Goal: Task Accomplishment & Management: Use online tool/utility

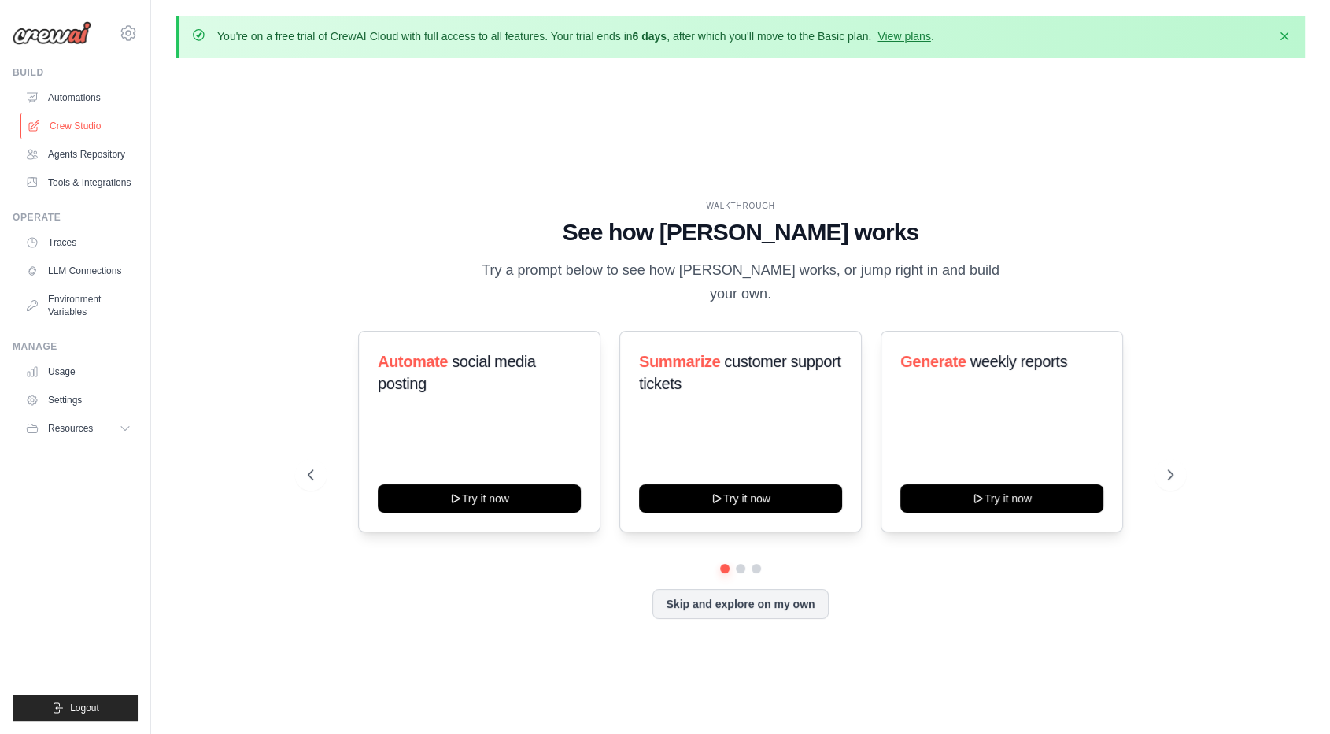
click at [69, 124] on link "Crew Studio" at bounding box center [79, 125] width 119 height 25
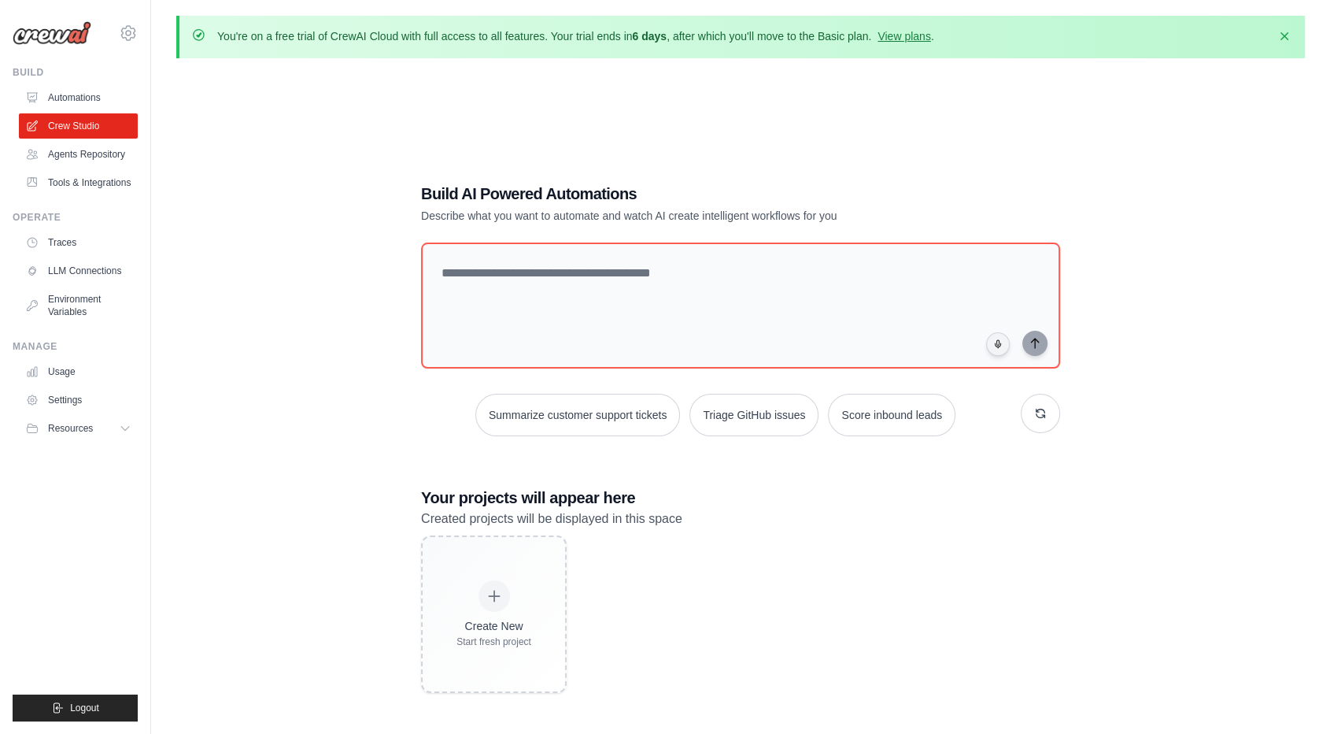
drag, startPoint x: 515, startPoint y: 32, endPoint x: 759, endPoint y: 47, distance: 244.5
click at [759, 47] on div "You're on a free trial of CrewAI Cloud with full access to all features. Your t…" at bounding box center [740, 37] width 1129 height 43
click at [878, 35] on link "View plans" at bounding box center [904, 36] width 53 height 13
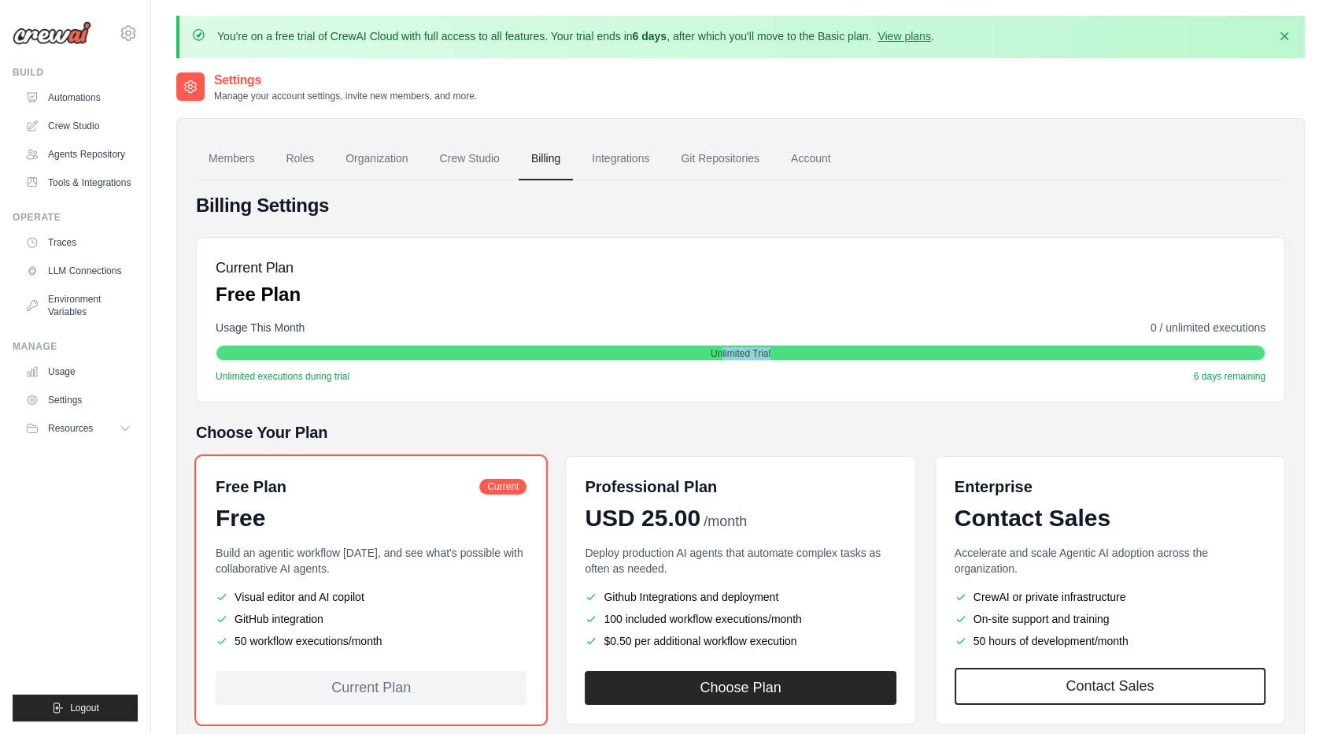
drag, startPoint x: 718, startPoint y: 328, endPoint x: 829, endPoint y: 327, distance: 111.0
click at [829, 346] on div "Unlimited Trial" at bounding box center [740, 354] width 1049 height 16
click at [91, 125] on link "Crew Studio" at bounding box center [79, 125] width 119 height 25
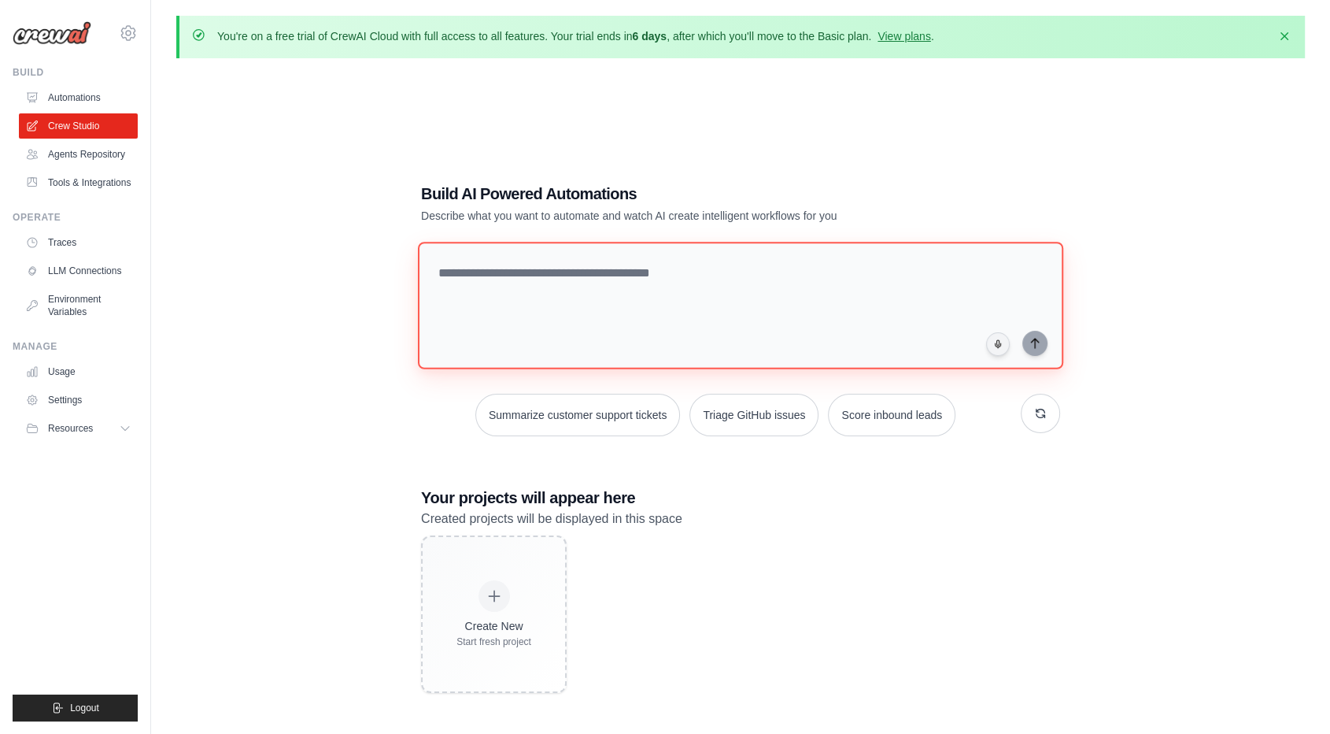
click at [601, 272] on textarea at bounding box center [741, 306] width 646 height 128
paste textarea "**********"
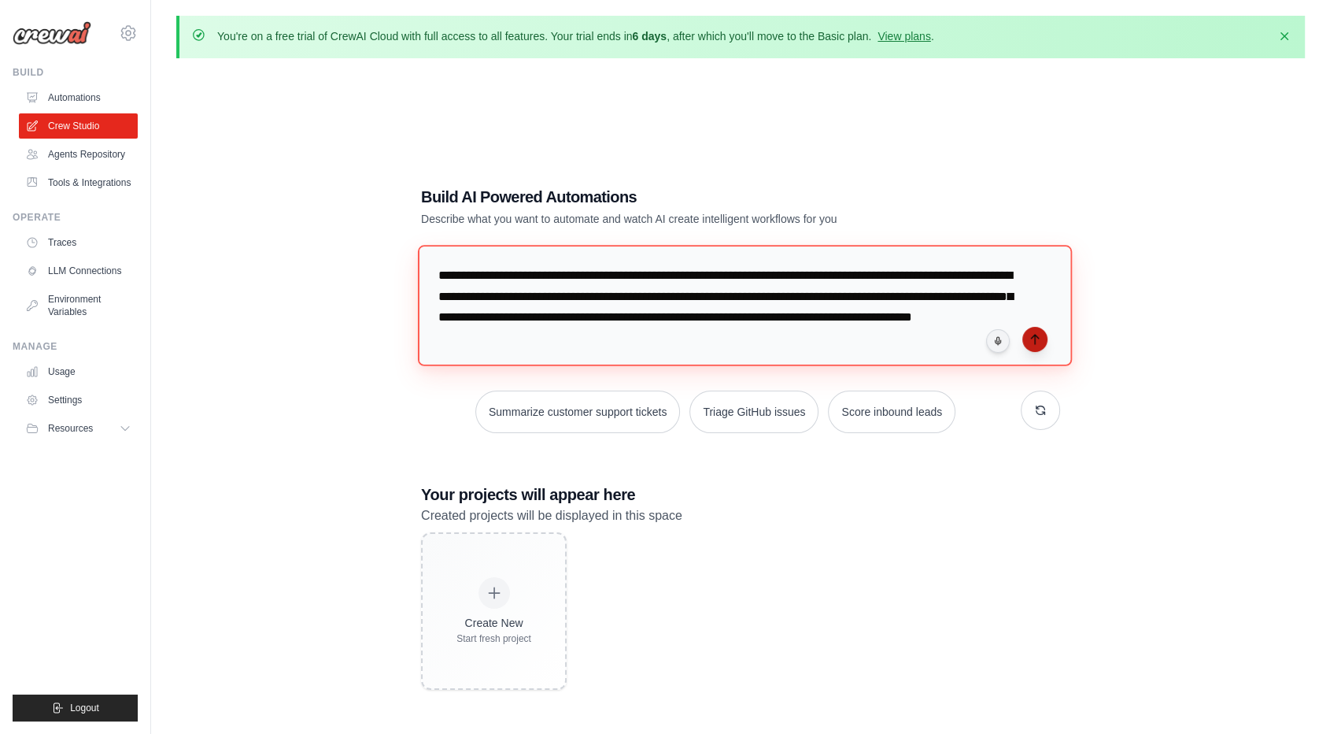
type textarea "**********"
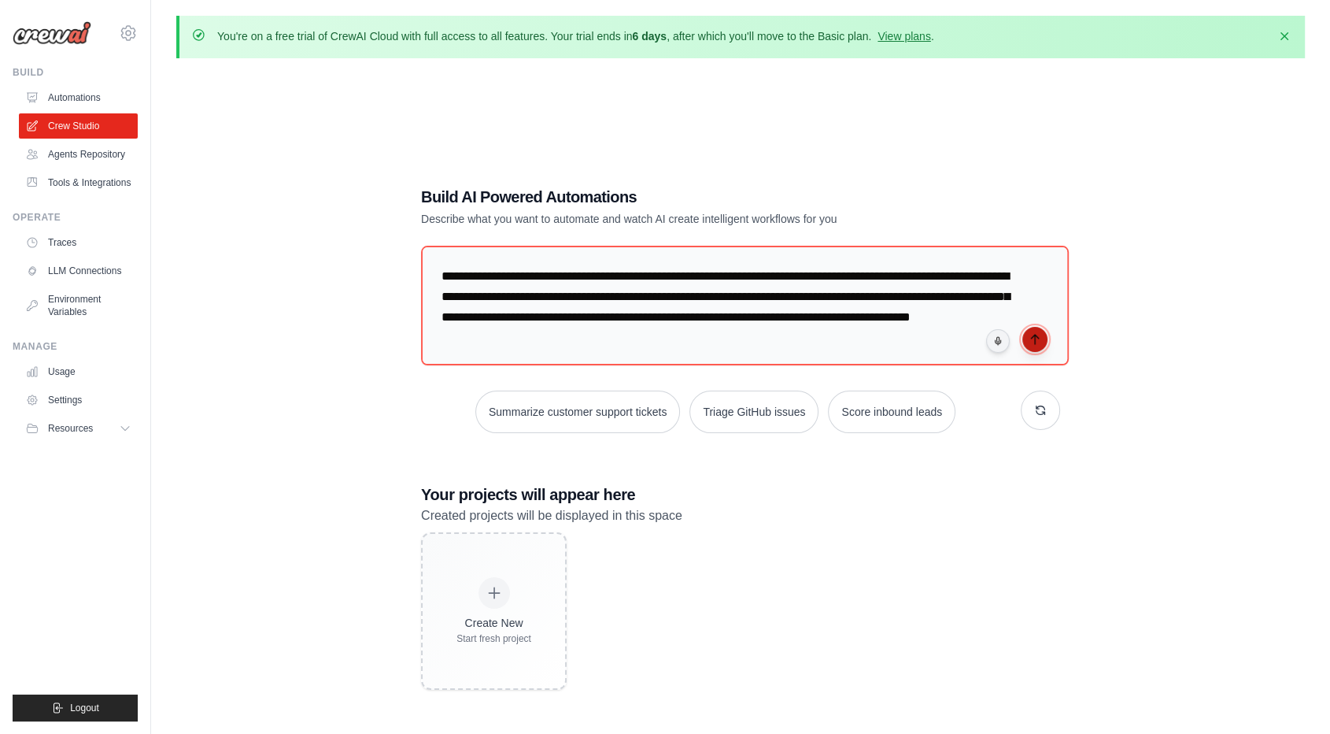
click at [1035, 339] on icon "submit" at bounding box center [1035, 339] width 13 height 13
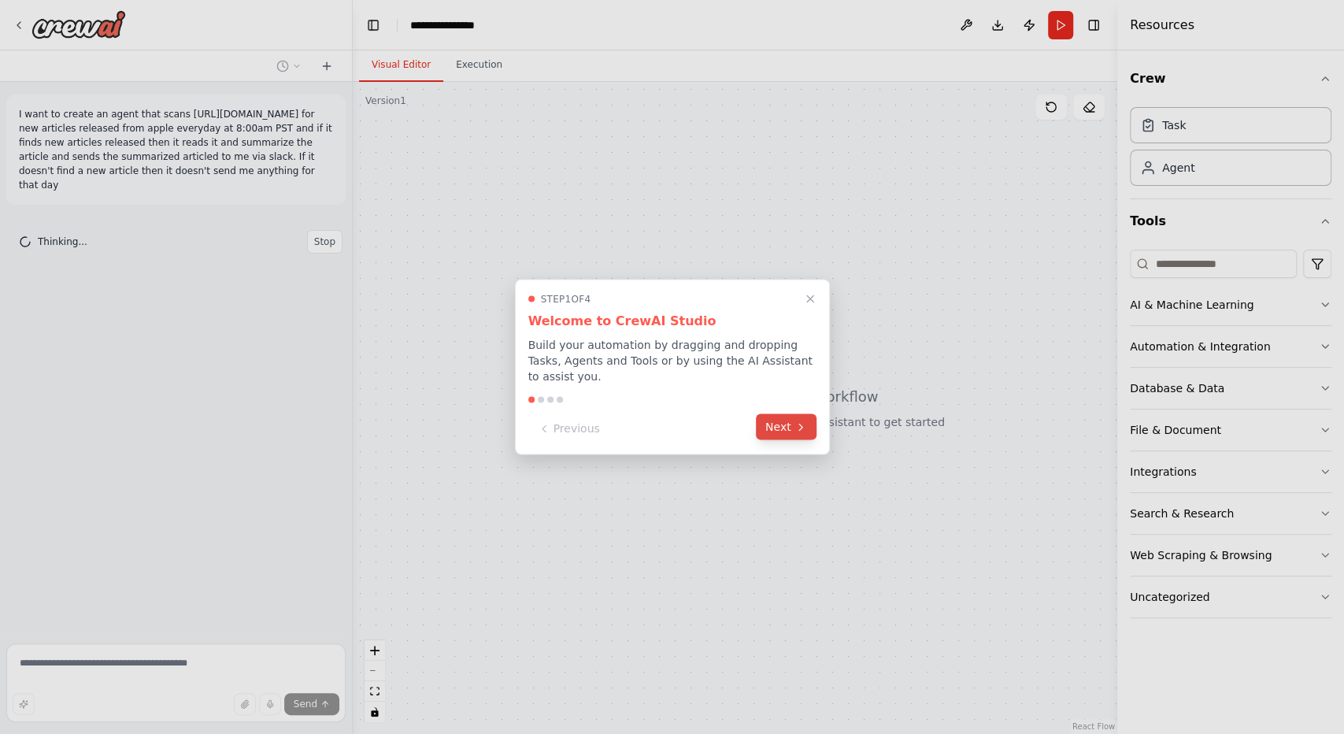
click at [794, 424] on button "Next" at bounding box center [786, 427] width 61 height 26
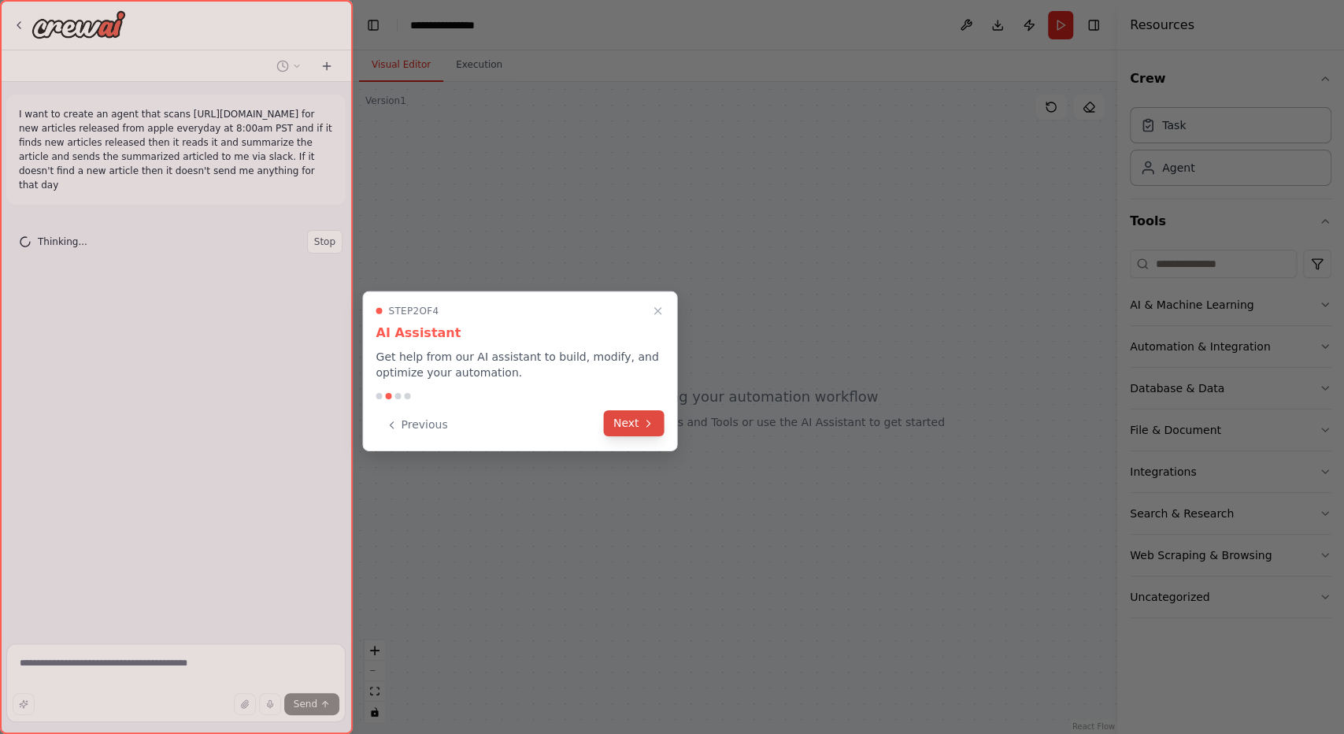
click at [632, 419] on button "Next" at bounding box center [634, 423] width 61 height 26
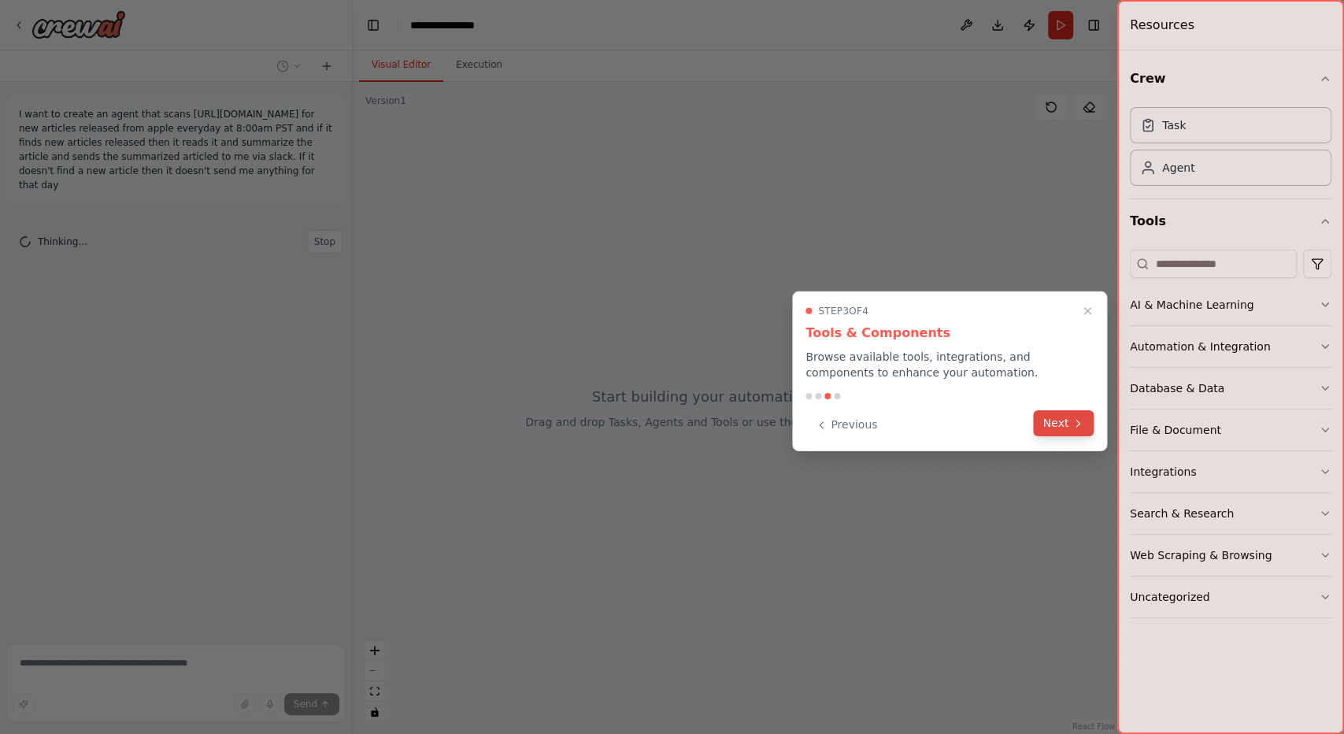
click at [1089, 410] on button "Next" at bounding box center [1064, 423] width 61 height 26
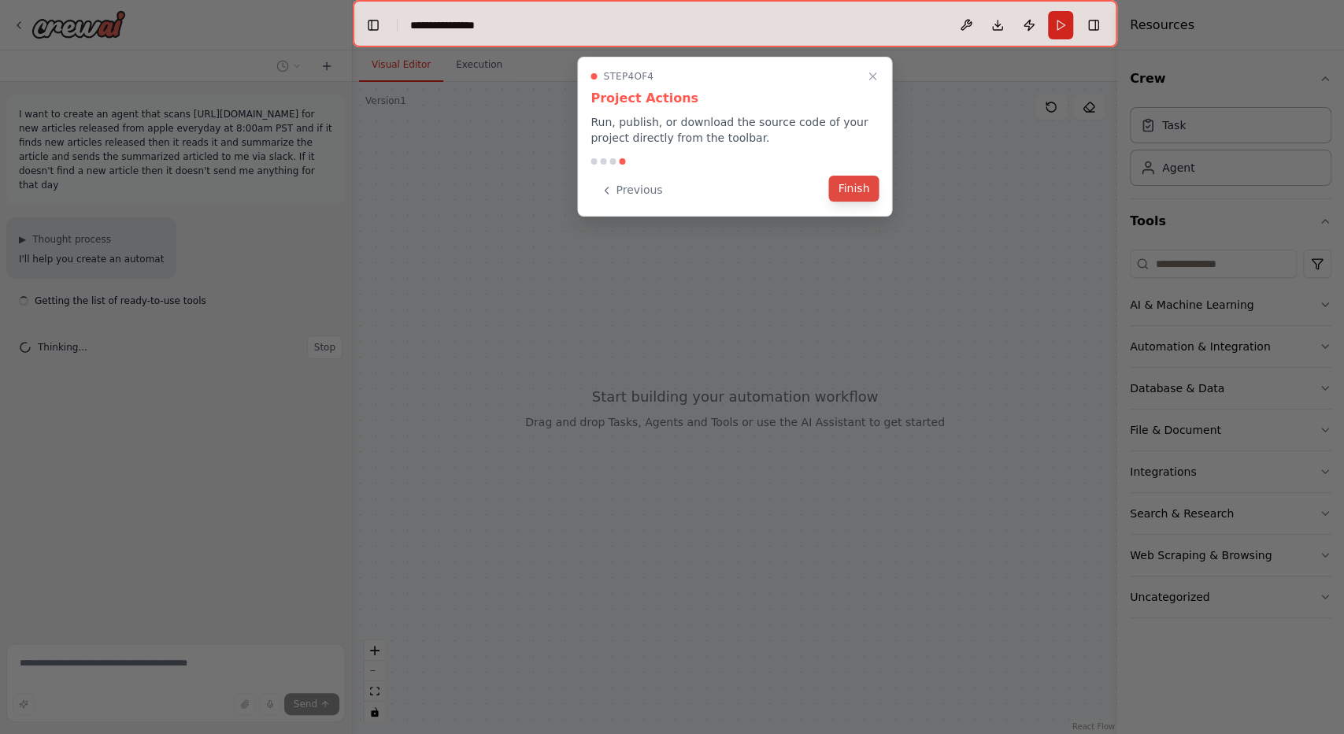
click at [864, 191] on button "Finish" at bounding box center [853, 189] width 50 height 26
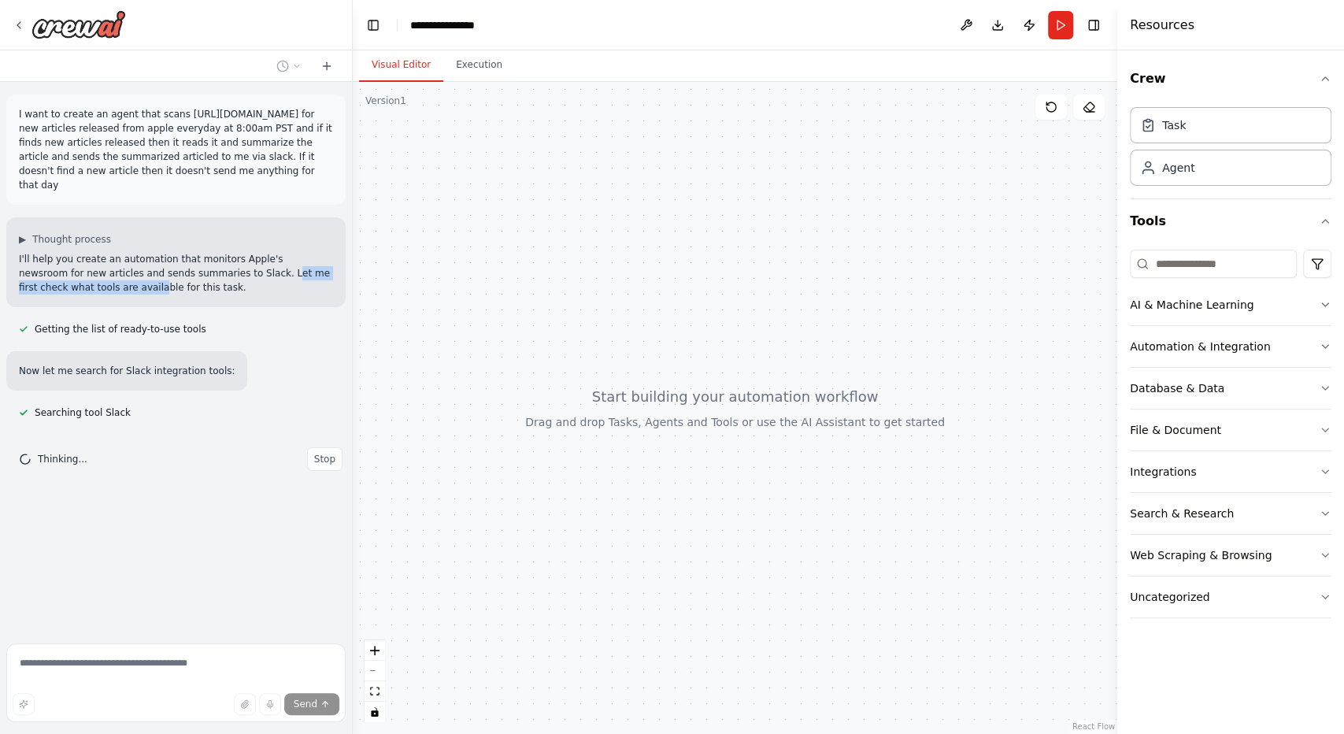
drag, startPoint x: 173, startPoint y: 240, endPoint x: 320, endPoint y: 249, distance: 147.5
click at [320, 252] on p "I'll help you create an automation that monitors Apple's newsroom for new artic…" at bounding box center [176, 273] width 314 height 43
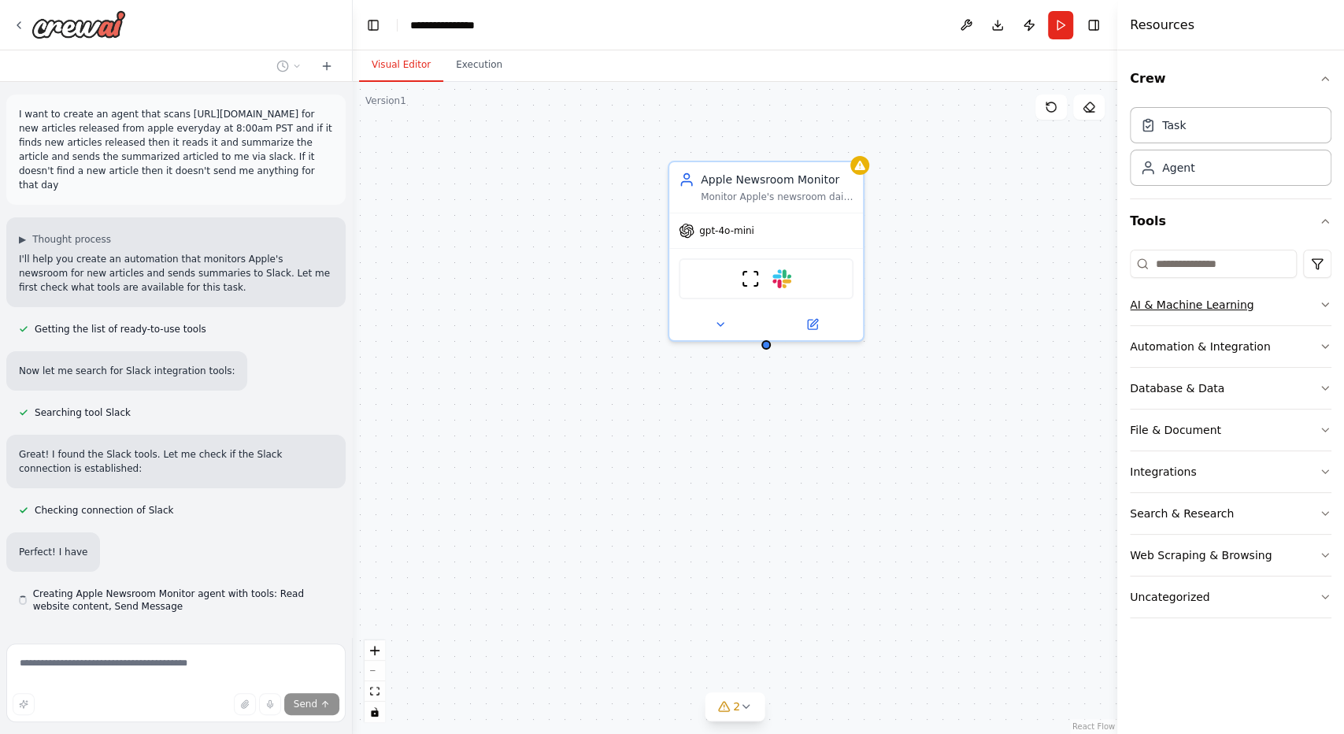
click at [1326, 296] on button "AI & Machine Learning" at bounding box center [1231, 304] width 202 height 41
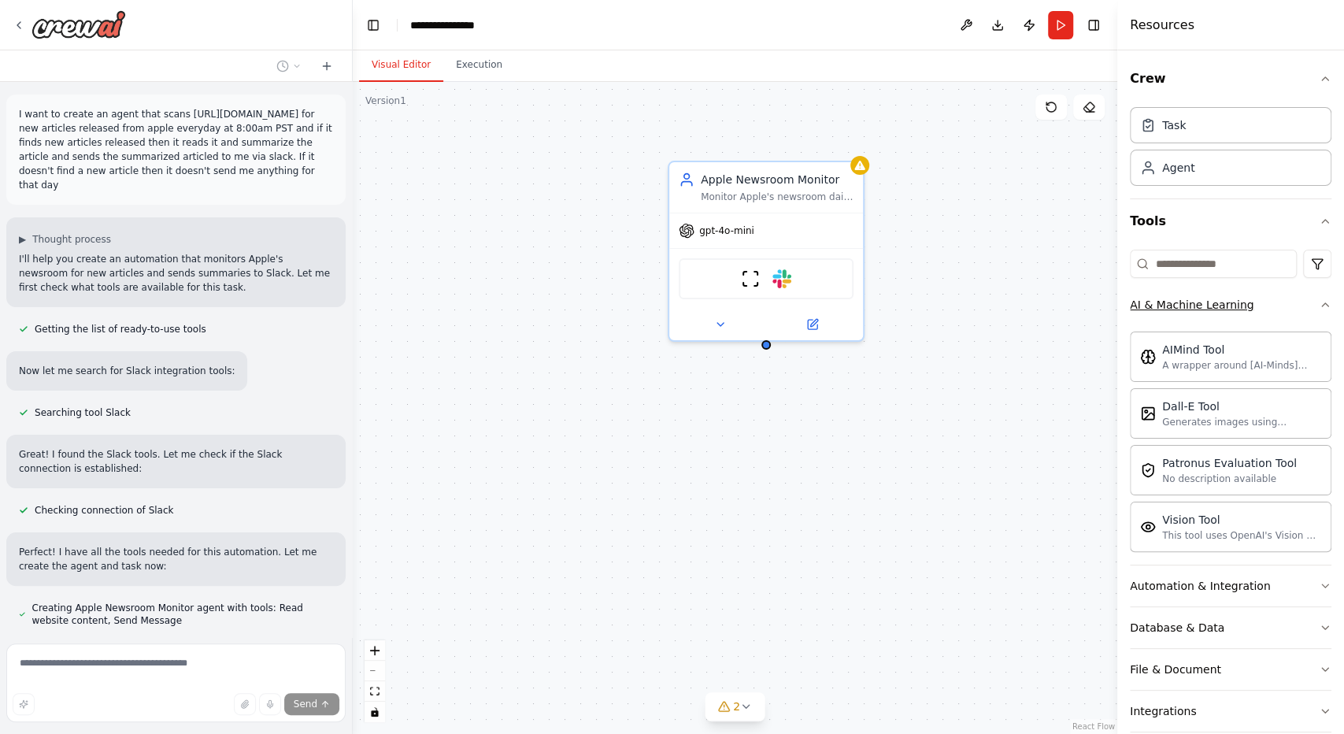
click at [1319, 298] on icon "button" at bounding box center [1325, 304] width 13 height 13
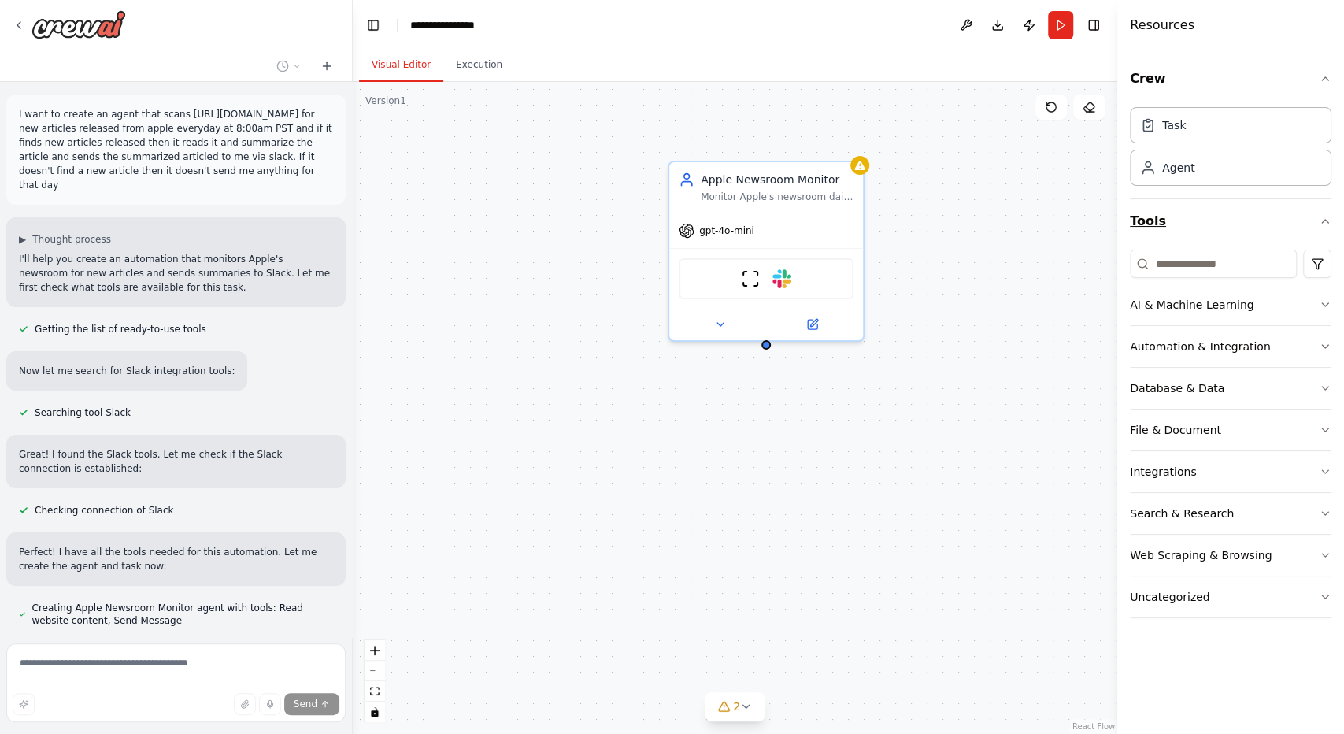
click at [1314, 213] on button "Tools" at bounding box center [1231, 221] width 202 height 44
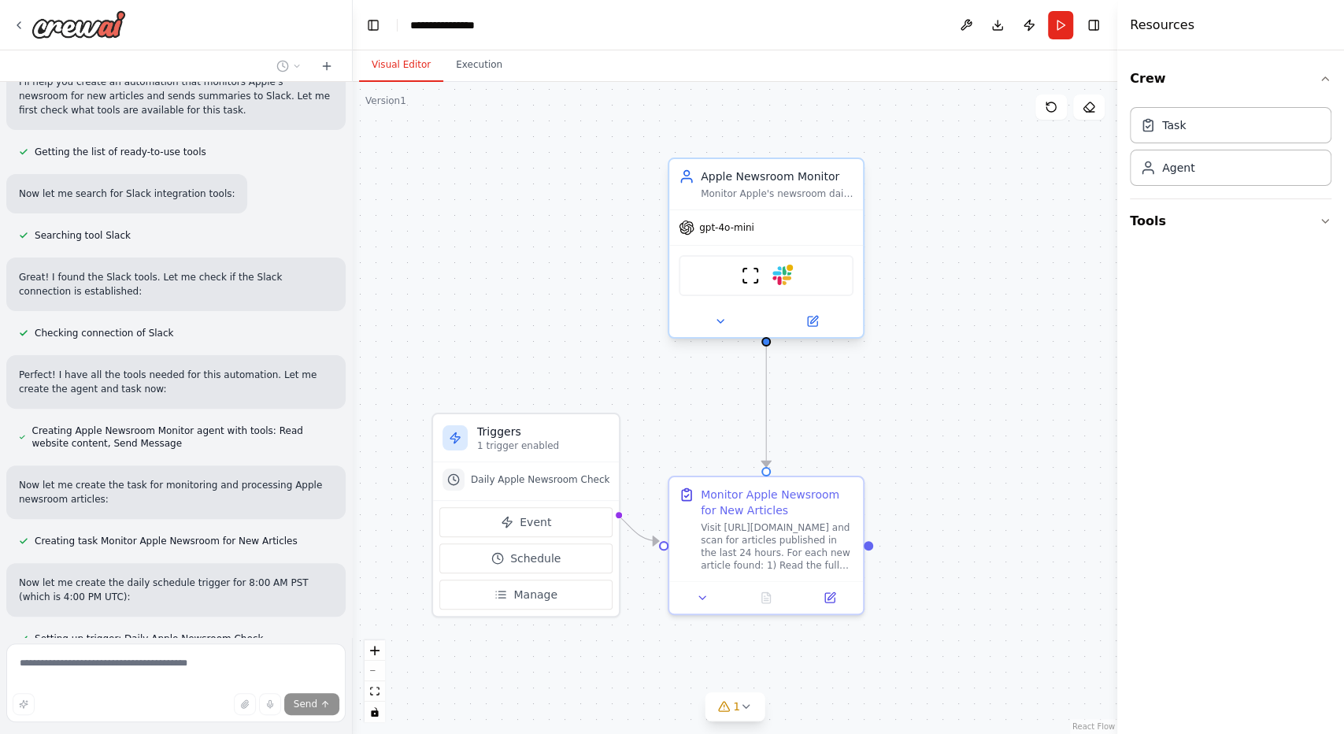
scroll to position [191, 0]
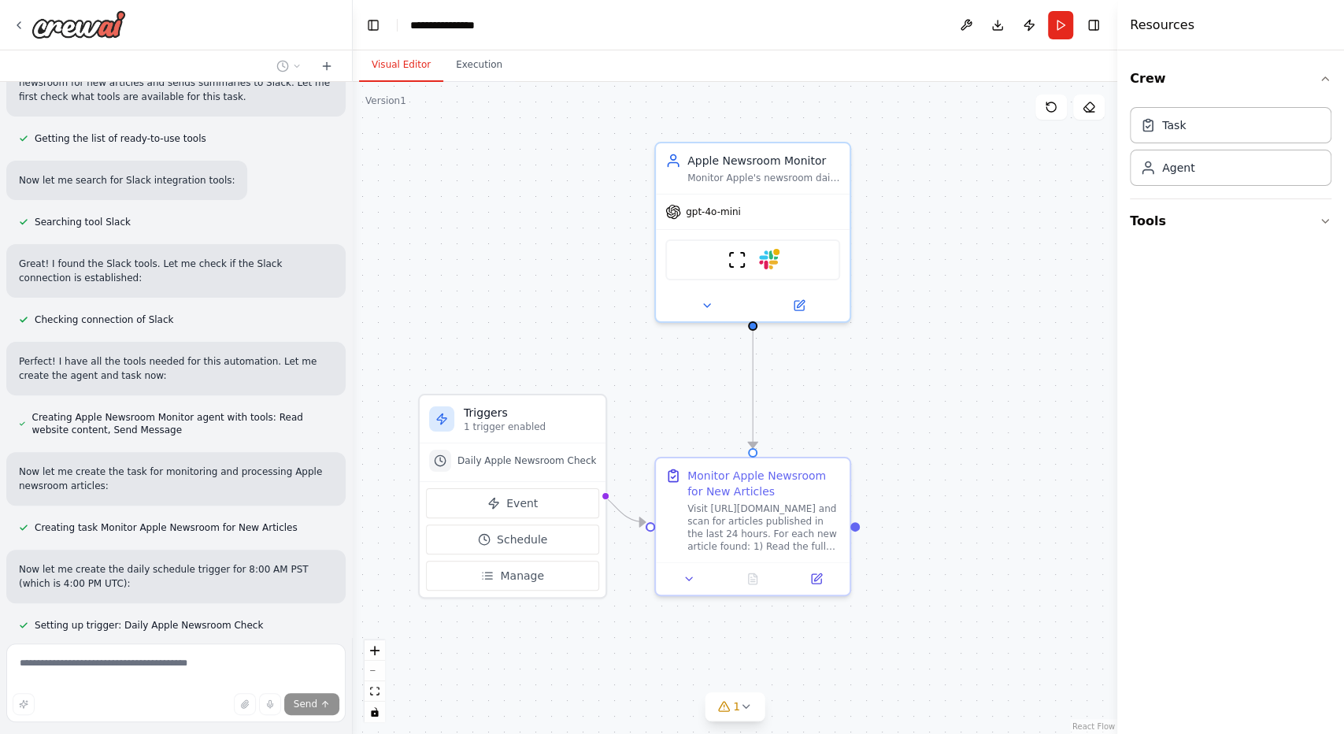
drag, startPoint x: 461, startPoint y: 294, endPoint x: 453, endPoint y: 276, distance: 19.7
click at [453, 276] on div ".deletable-edge-delete-btn { width: 20px; height: 20px; border: 0px solid #ffff…" at bounding box center [735, 408] width 764 height 652
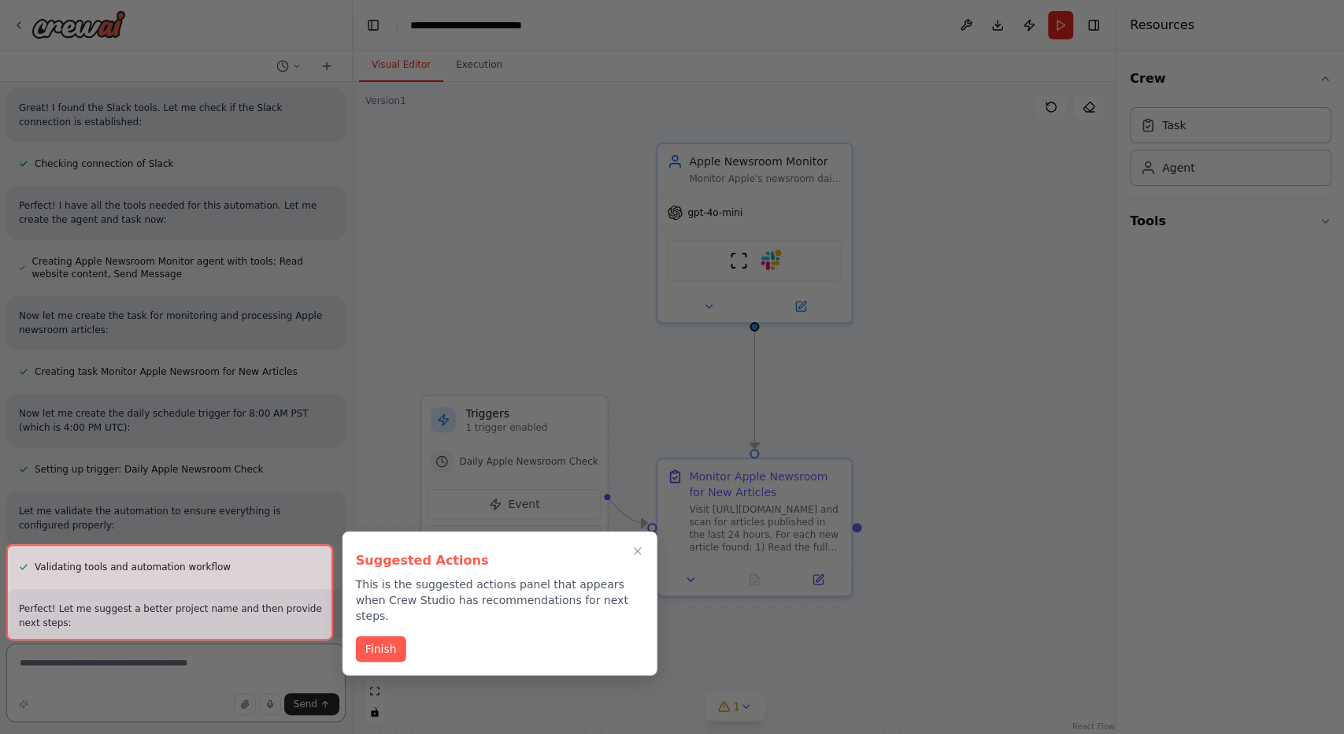
scroll to position [433, 0]
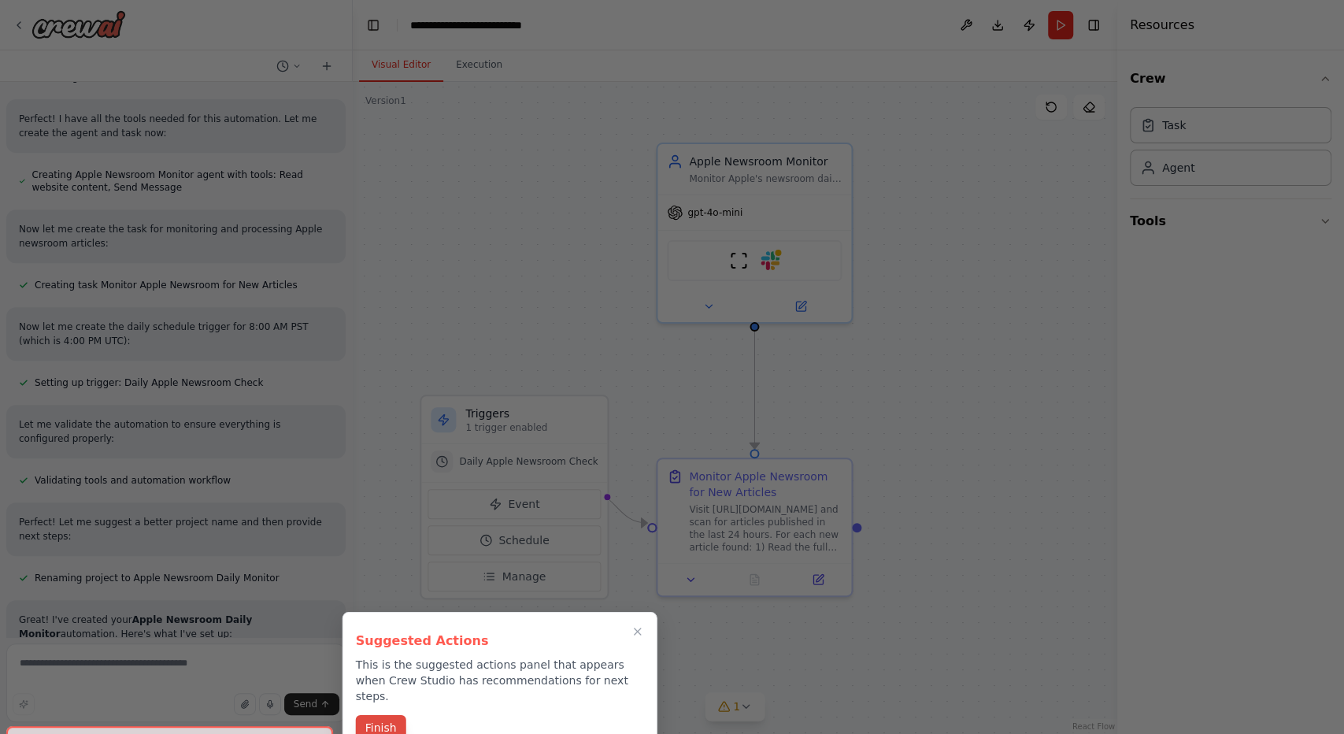
click at [378, 715] on button "Finish" at bounding box center [381, 728] width 50 height 26
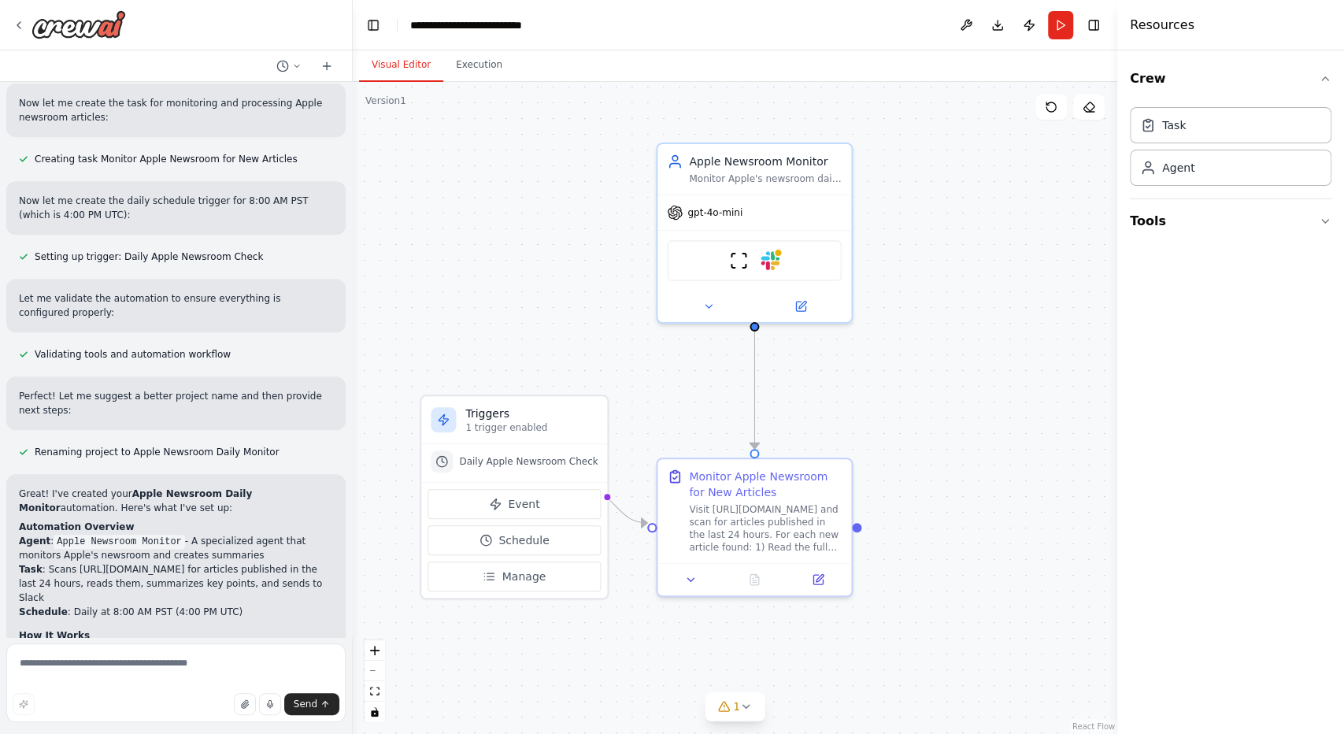
scroll to position [751, 0]
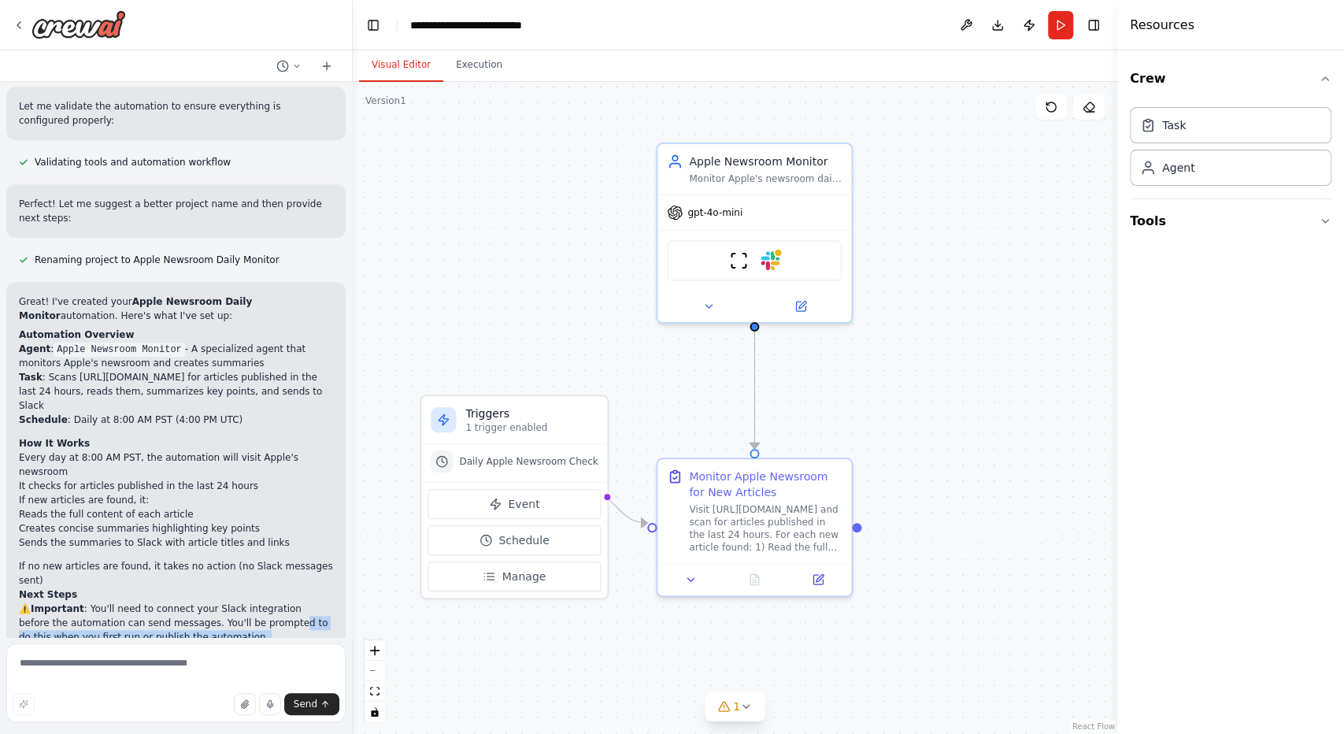
drag, startPoint x: 215, startPoint y: 458, endPoint x: 305, endPoint y: 483, distance: 93.8
click at [305, 483] on div "Great! I've created your Apple Newsroom Daily Monitor automation. Here's what I…" at bounding box center [176, 485] width 314 height 383
click at [305, 649] on p "The automation is ready to test! I recommend running it once to see how it work…" at bounding box center [176, 663] width 314 height 28
click at [767, 248] on img at bounding box center [769, 257] width 19 height 19
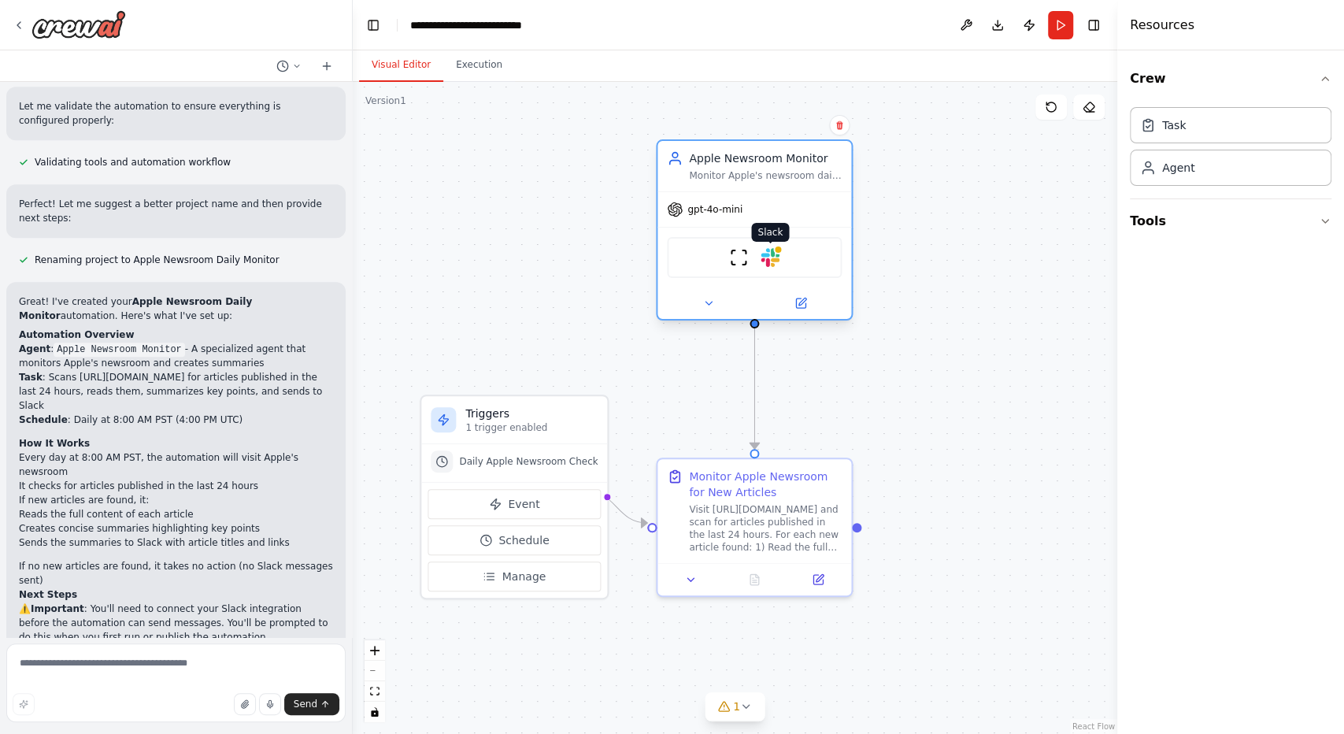
click at [768, 248] on img at bounding box center [769, 257] width 19 height 19
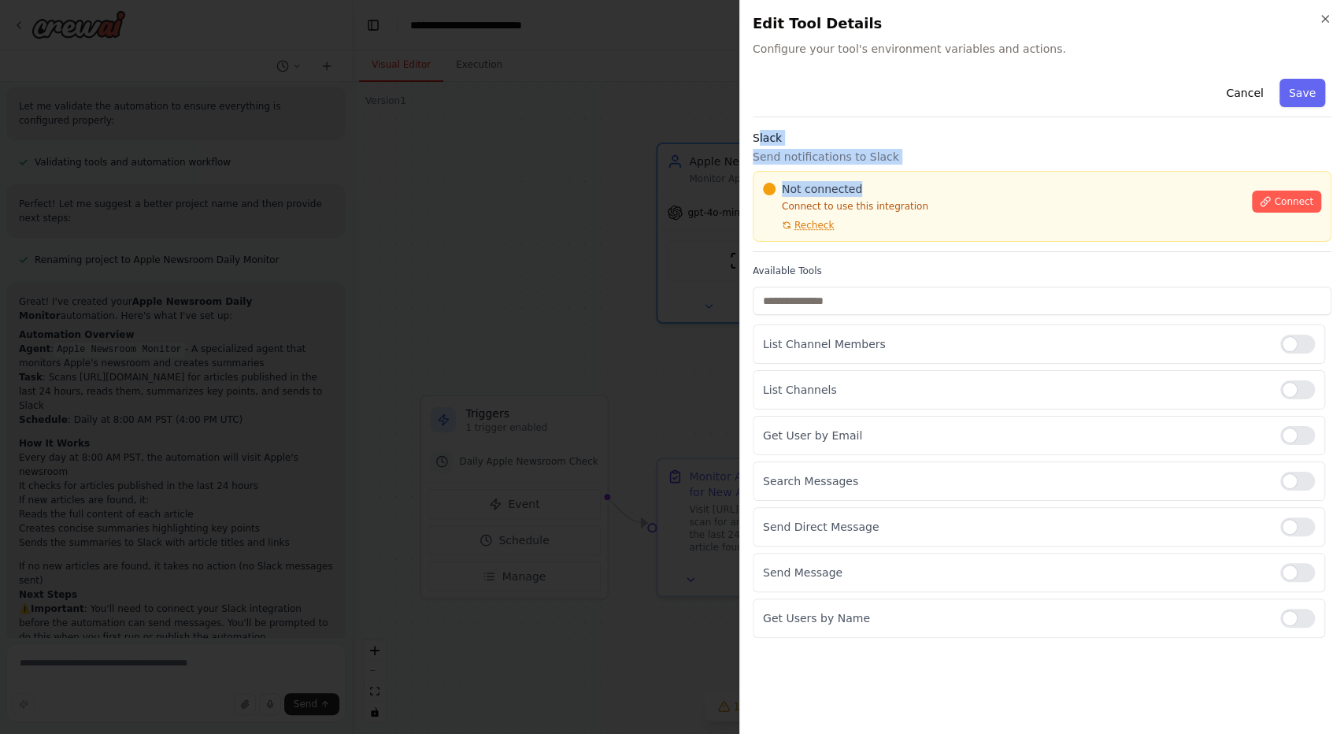
drag, startPoint x: 755, startPoint y: 131, endPoint x: 947, endPoint y: 154, distance: 193.5
click at [947, 154] on div "Slack Send notifications to Slack Not connected Connect to use this integration…" at bounding box center [1042, 191] width 579 height 122
click at [1271, 196] on icon at bounding box center [1265, 201] width 11 height 11
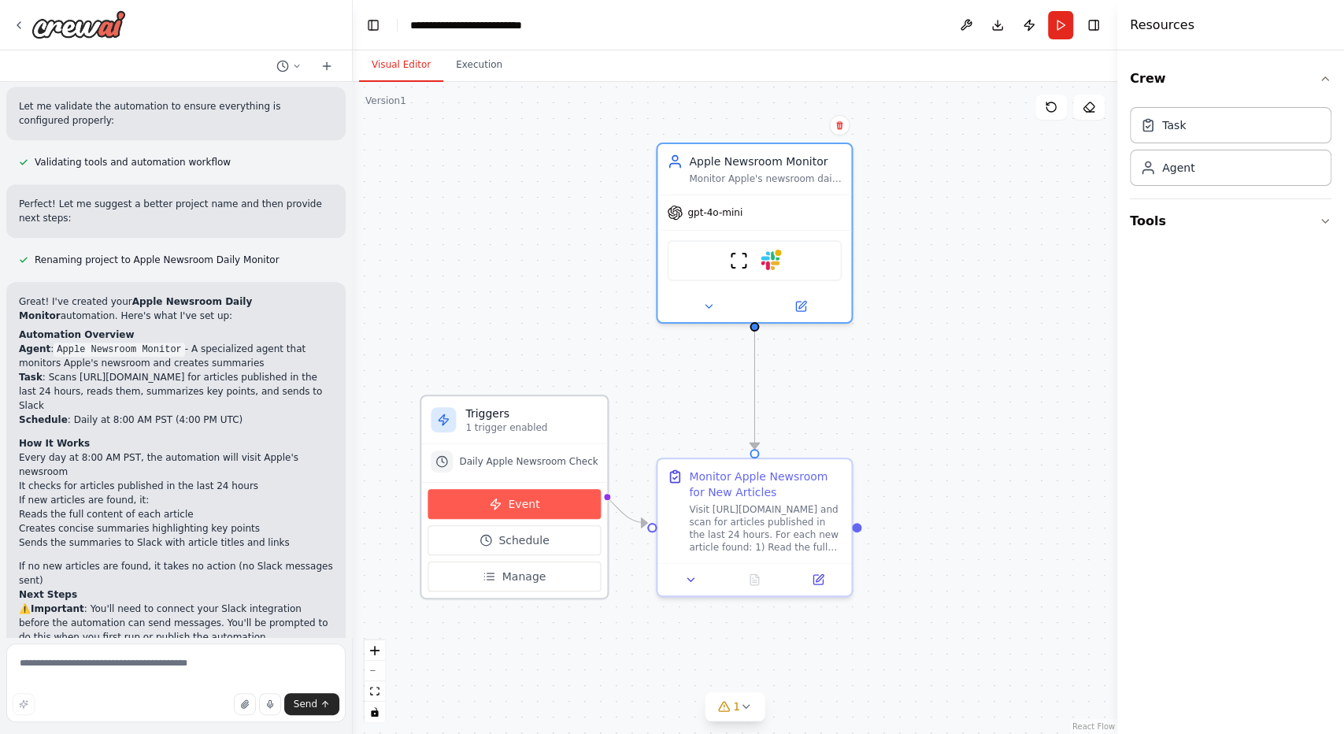
click at [535, 494] on button "Event" at bounding box center [513, 504] width 173 height 30
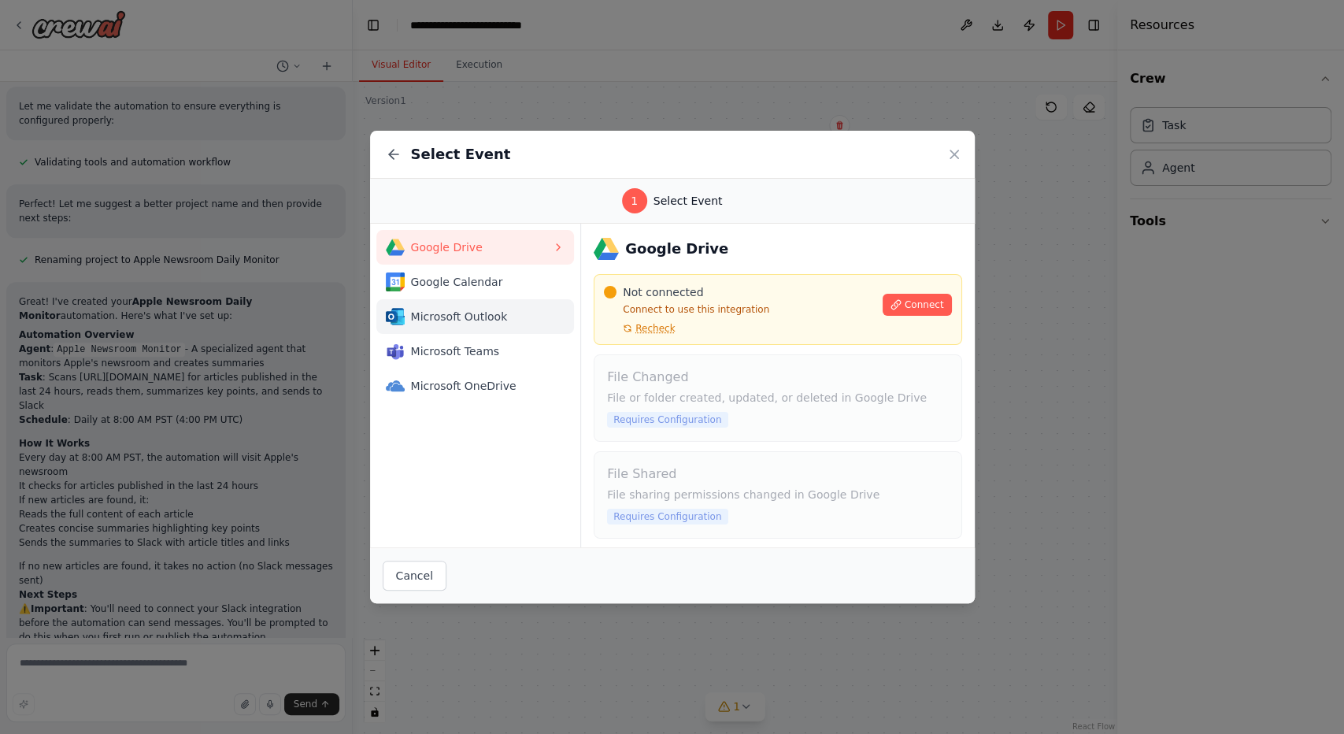
click at [485, 312] on span "Microsoft Outlook" at bounding box center [482, 317] width 142 height 16
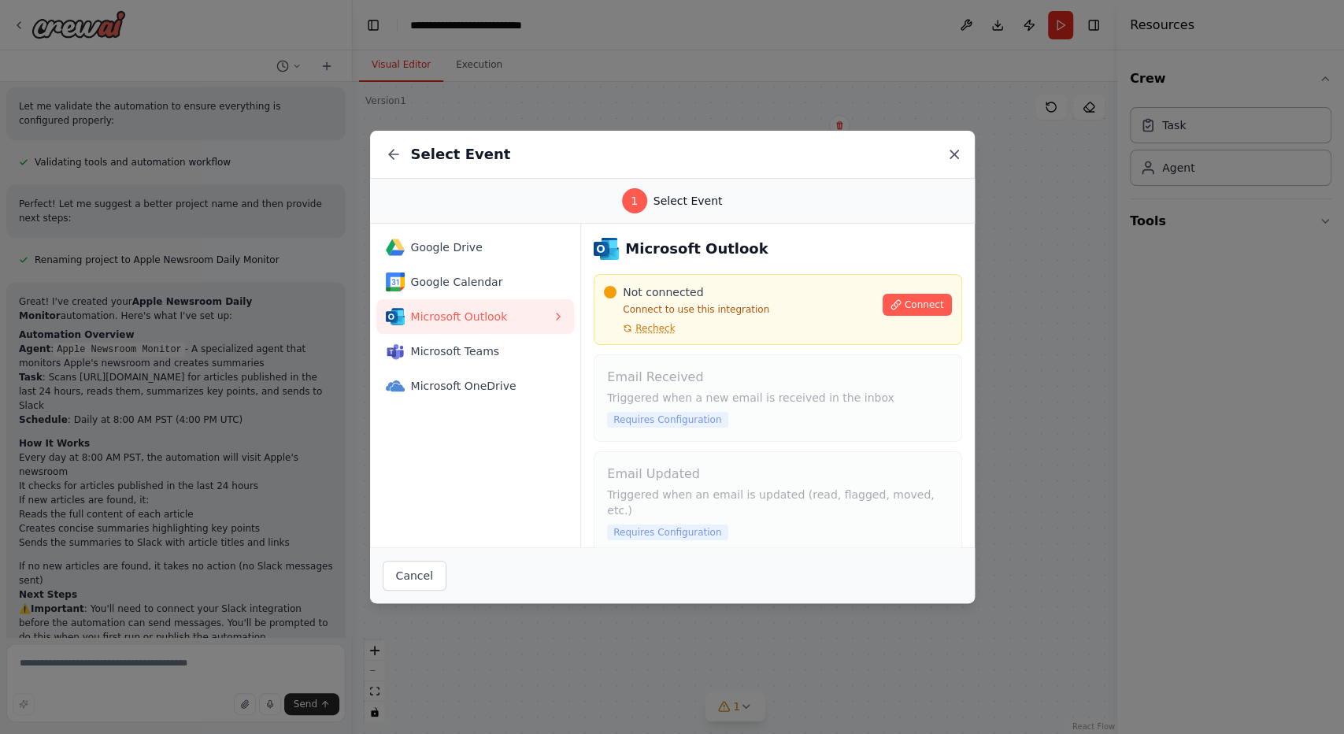
click at [946, 150] on icon at bounding box center [954, 154] width 16 height 16
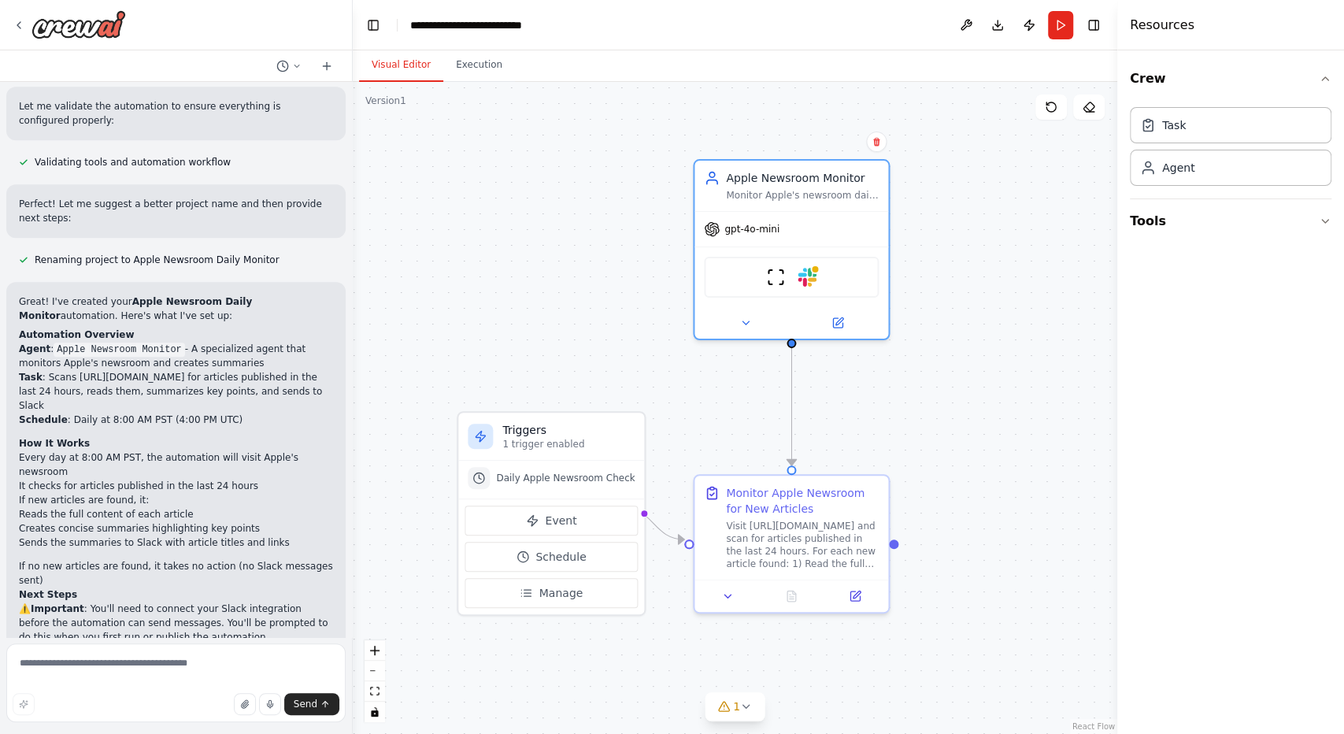
drag, startPoint x: 657, startPoint y: 405, endPoint x: 694, endPoint y: 422, distance: 40.5
click at [694, 422] on div ".deletable-edge-delete-btn { width: 20px; height: 20px; border: 0px solid #ffff…" at bounding box center [735, 408] width 764 height 652
click at [735, 220] on span "gpt-4o-mini" at bounding box center [751, 226] width 55 height 13
click at [725, 223] on div "gpt-4o-mini" at bounding box center [742, 226] width 76 height 16
click at [789, 260] on div "ScrapeWebsiteTool Slack" at bounding box center [791, 273] width 175 height 41
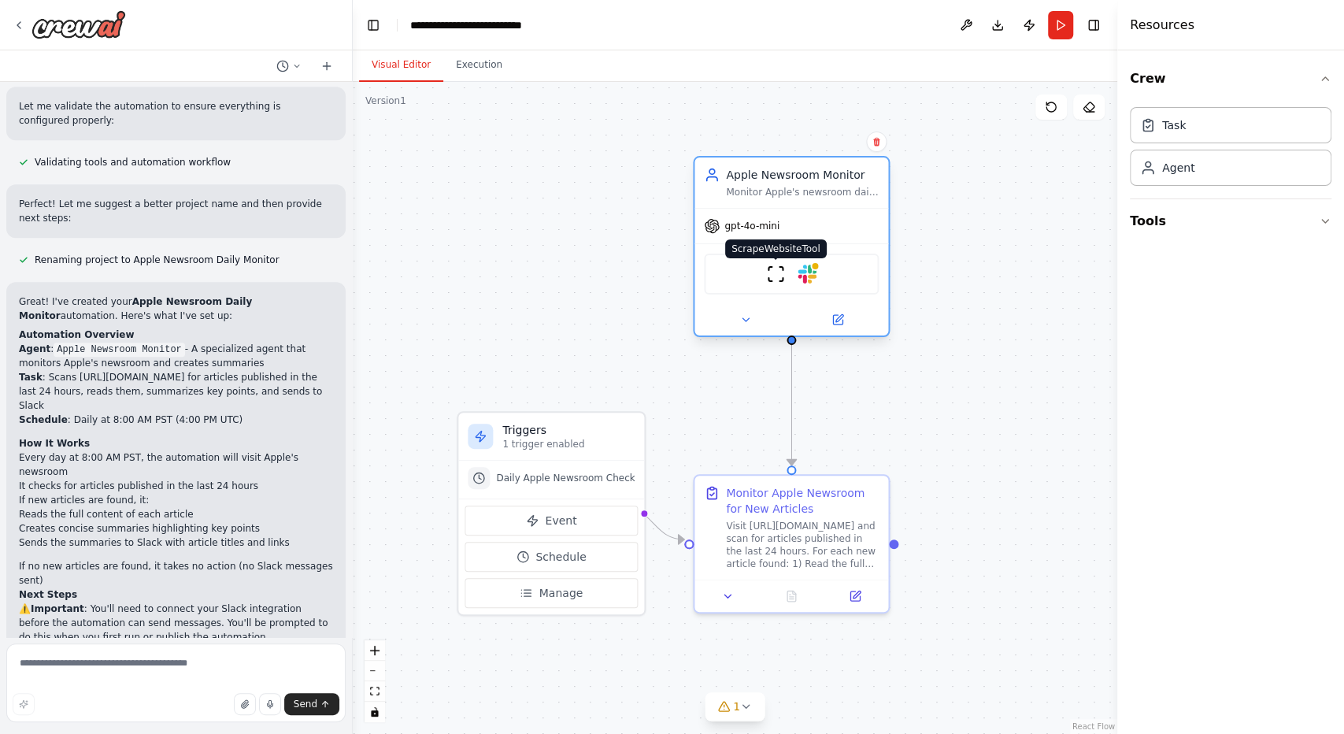
click at [775, 265] on img at bounding box center [775, 274] width 19 height 19
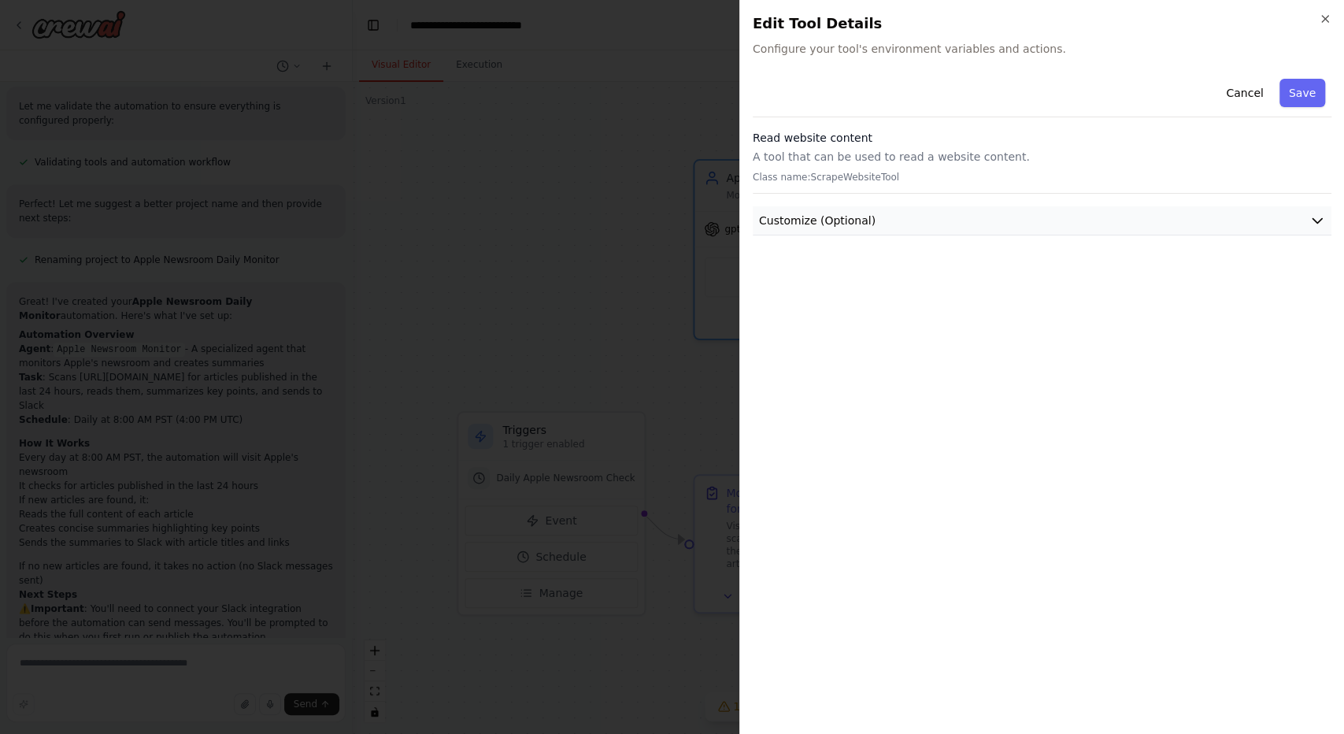
click at [862, 211] on button "Customize (Optional)" at bounding box center [1042, 220] width 579 height 29
click at [1325, 20] on icon "button" at bounding box center [1325, 19] width 13 height 13
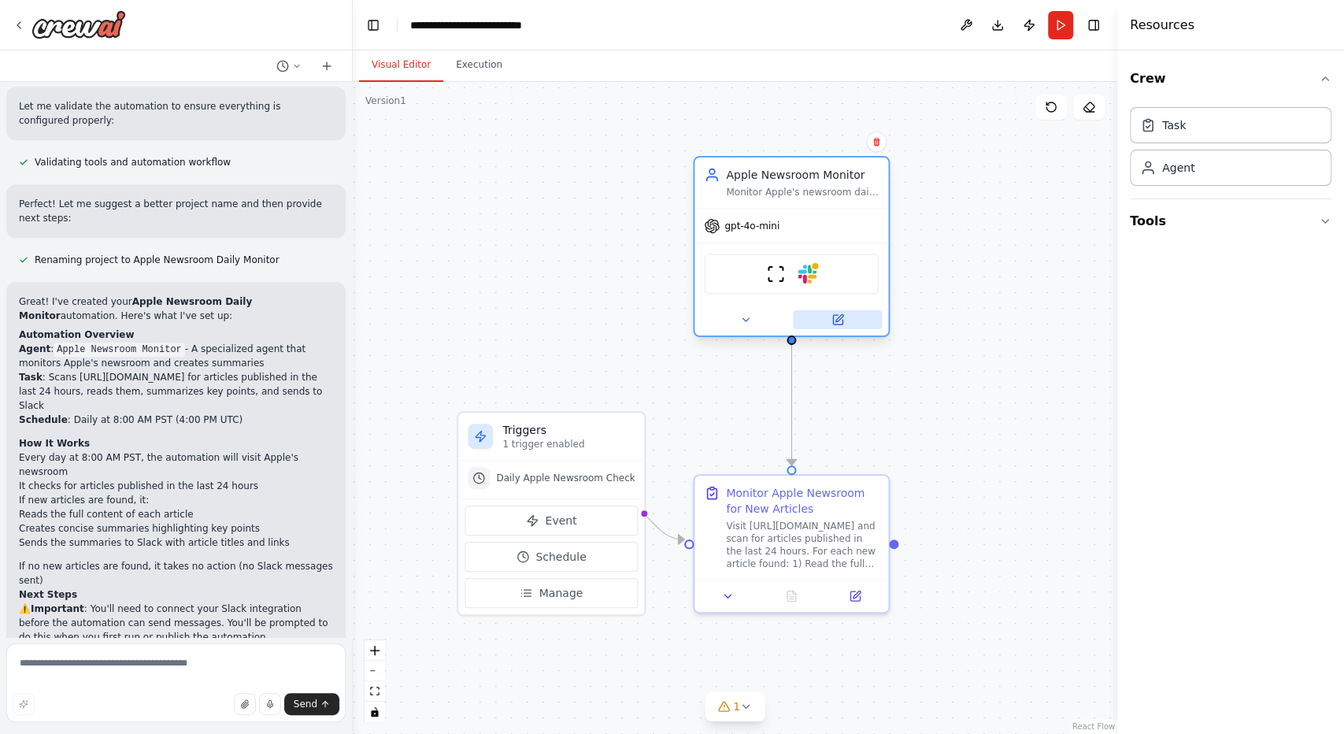
click at [860, 310] on button at bounding box center [837, 319] width 89 height 19
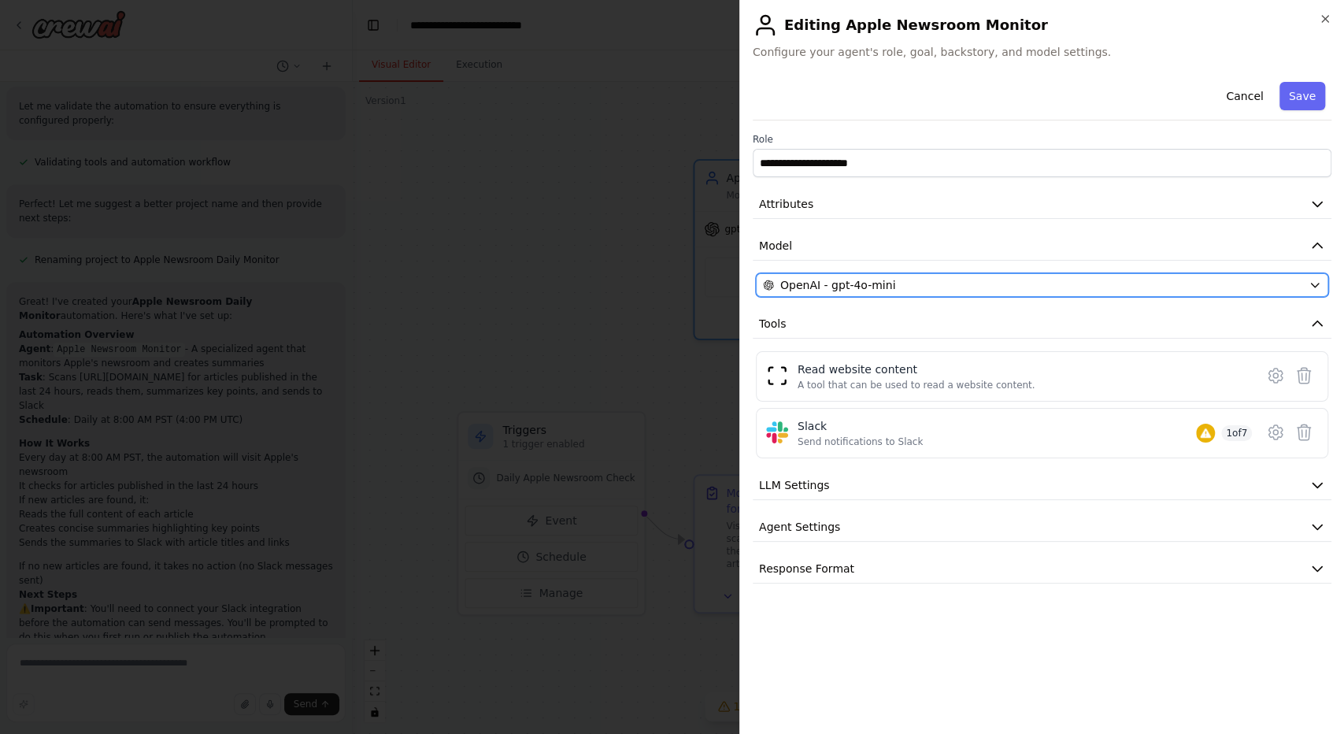
click at [938, 277] on div "OpenAI - gpt-4o-mini" at bounding box center [1032, 285] width 539 height 16
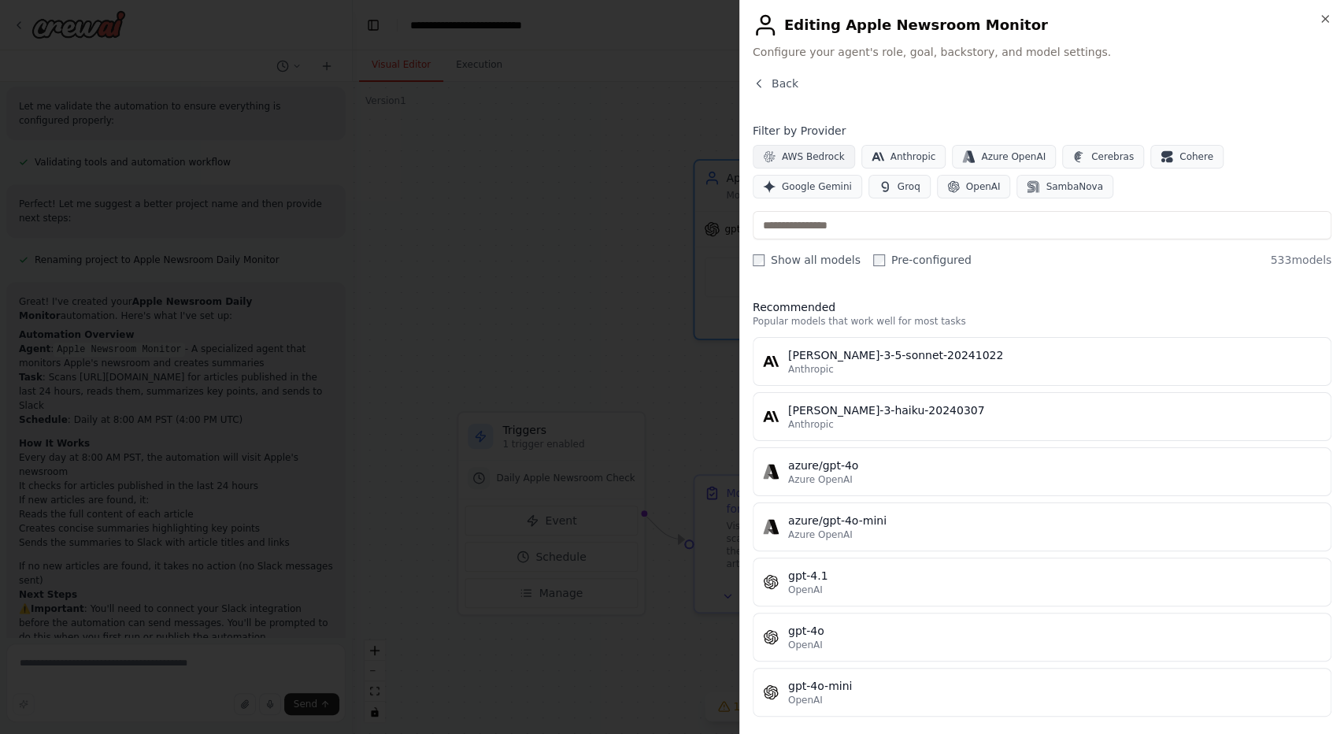
click at [814, 150] on span "AWS Bedrock" at bounding box center [813, 156] width 63 height 13
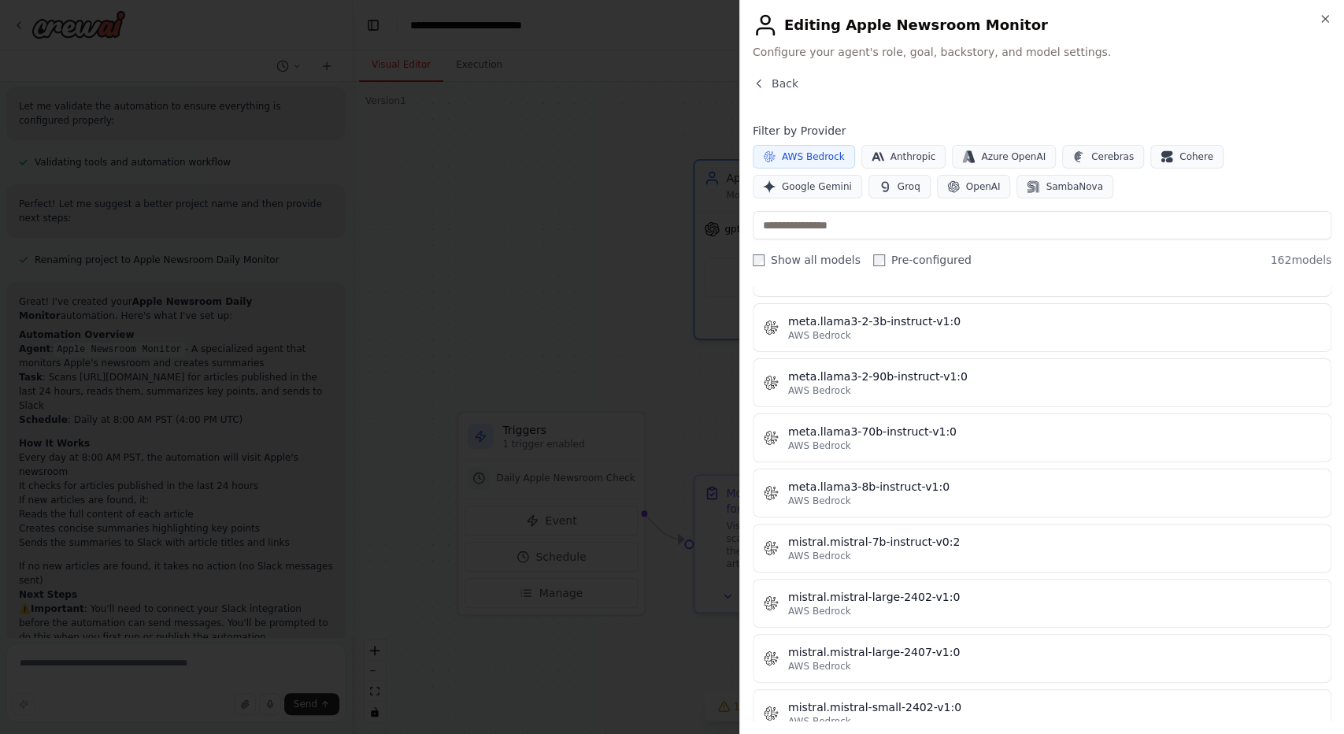
scroll to position [7307, 0]
click at [837, 225] on input "text" at bounding box center [1042, 225] width 579 height 28
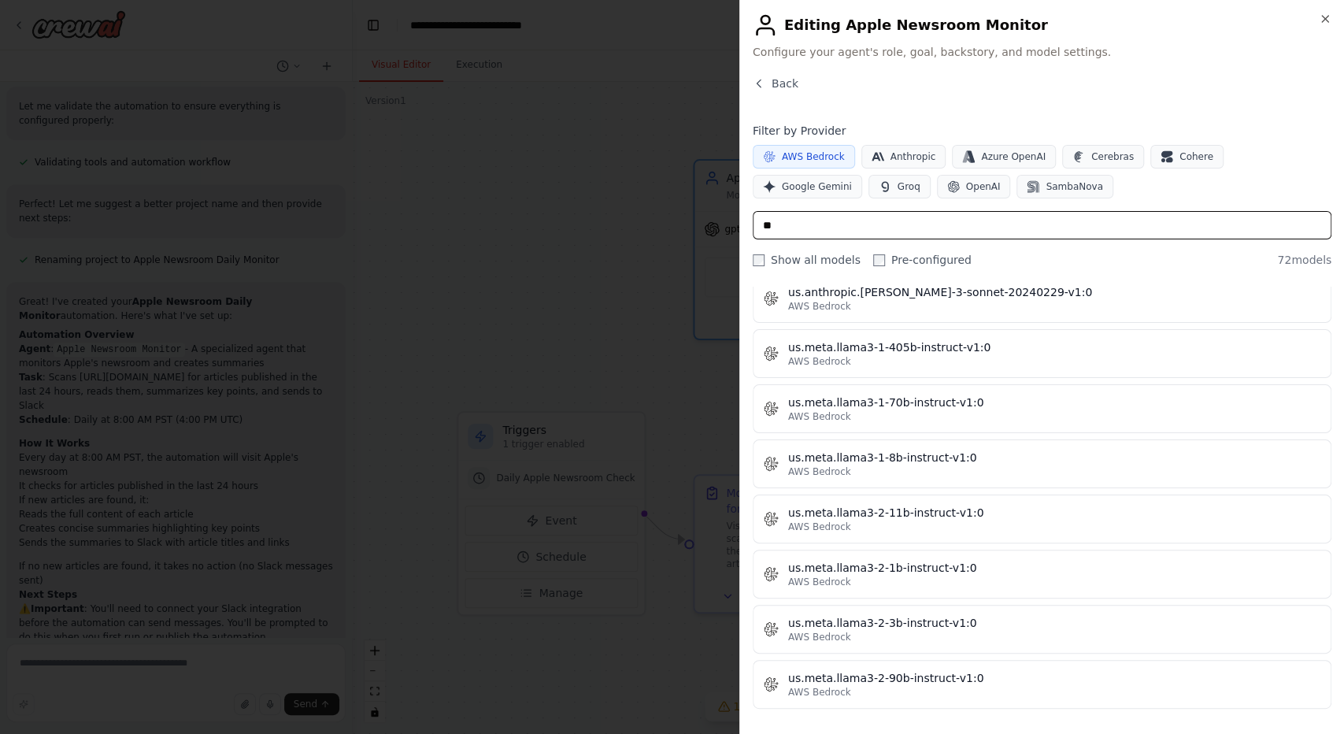
scroll to position [0, 0]
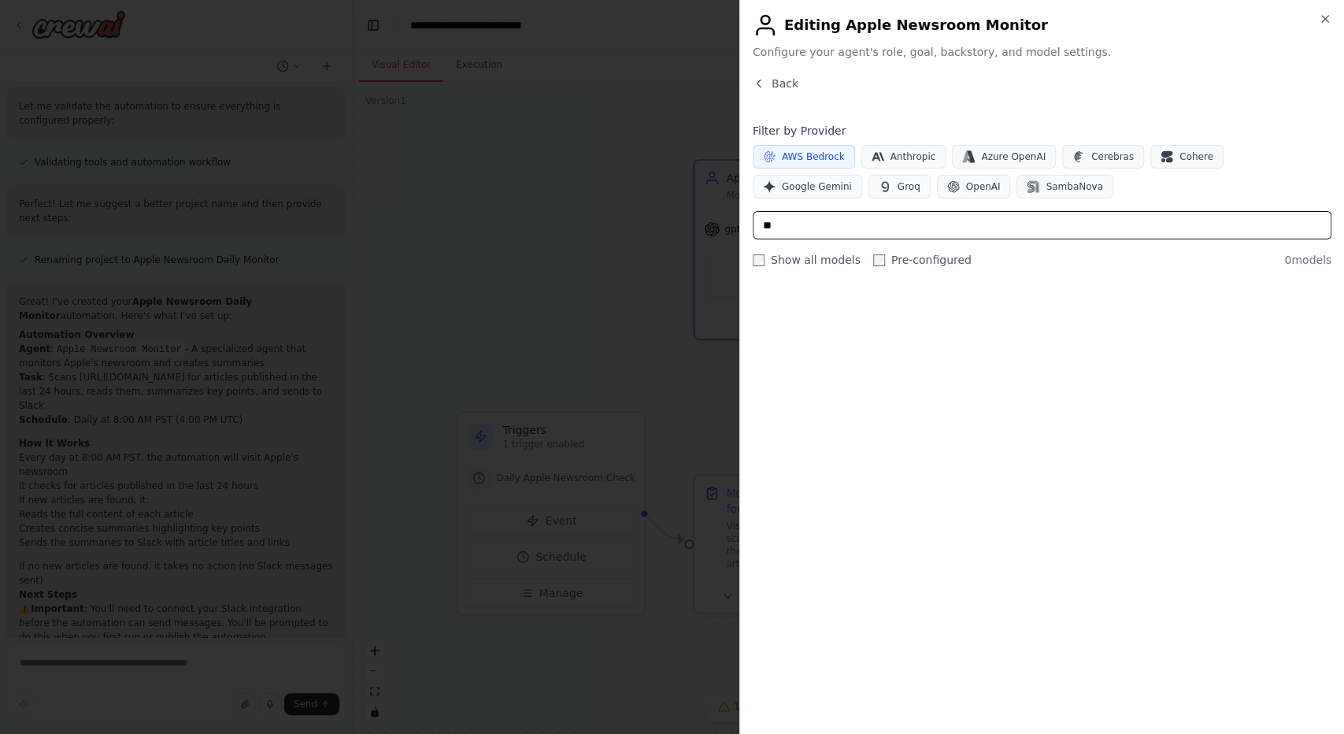
type input "*"
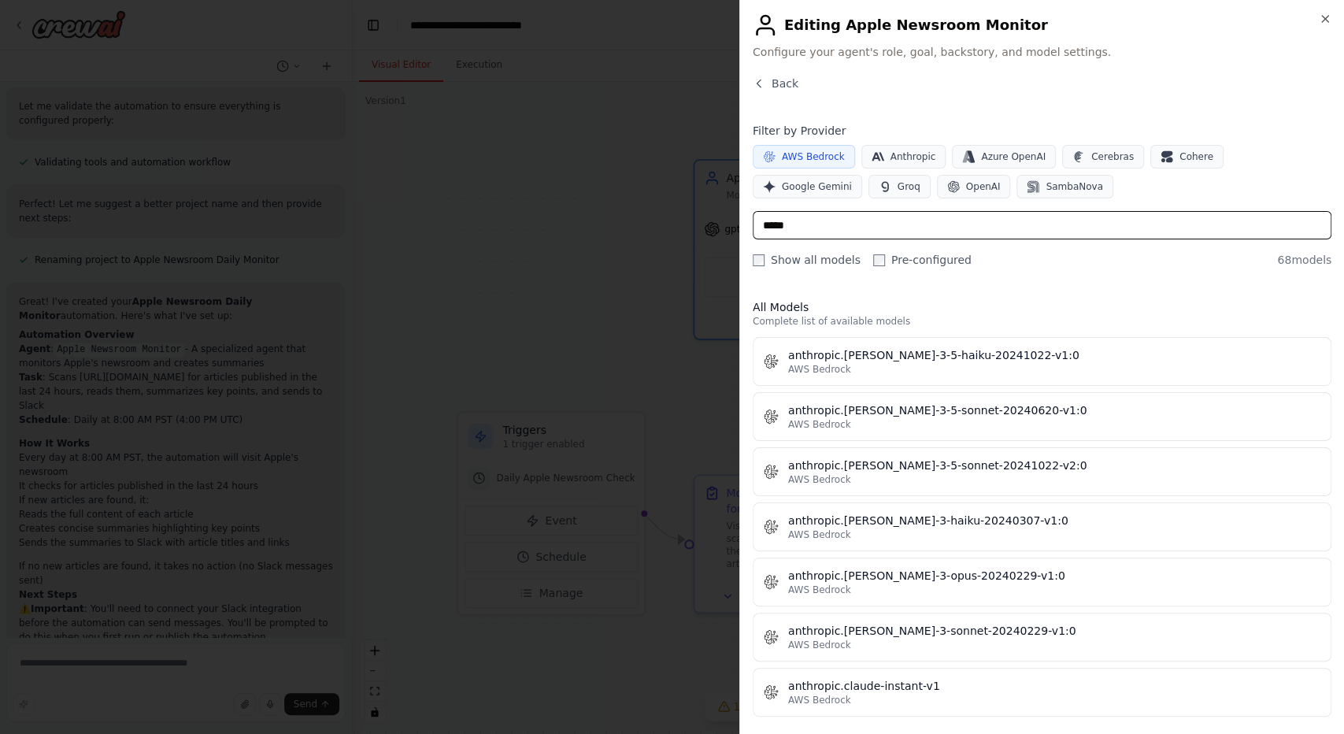
type input "******"
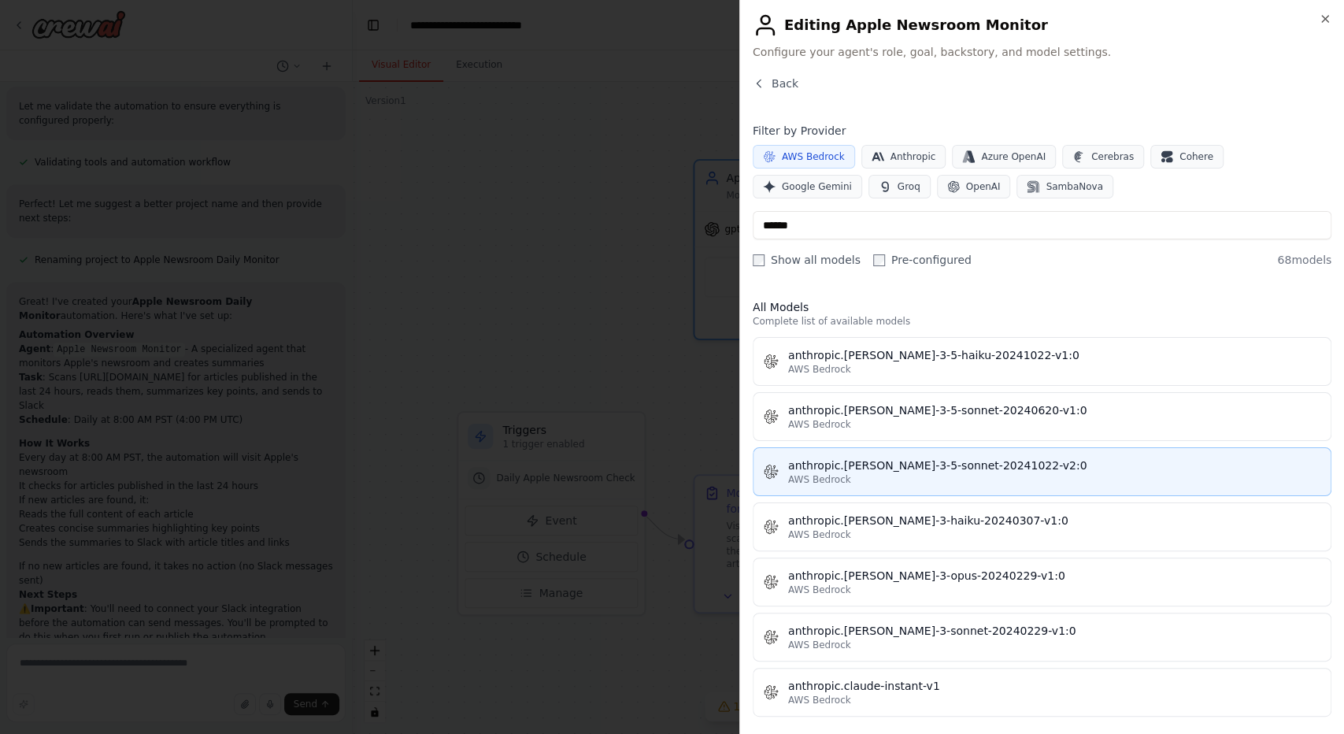
click at [1004, 460] on button "anthropic.claude-3-5-sonnet-20241022-v2:0 AWS Bedrock" at bounding box center [1042, 471] width 579 height 49
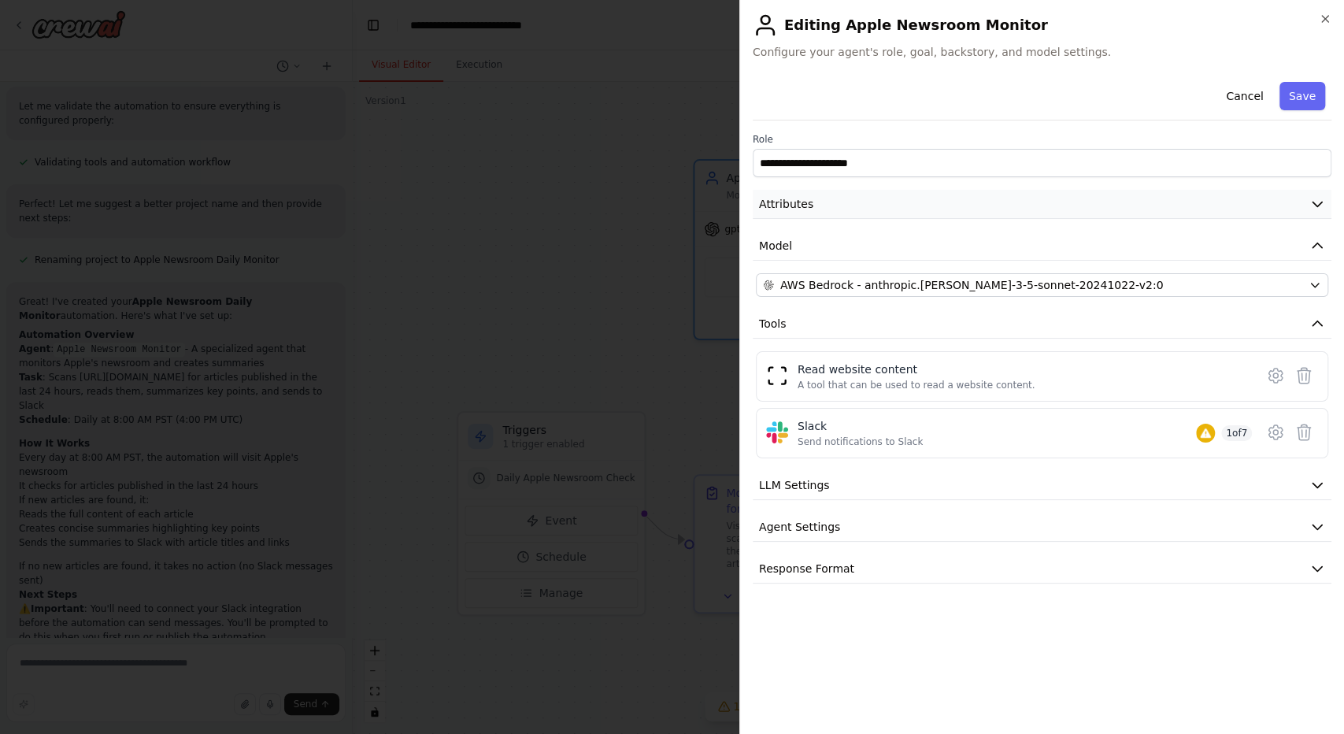
click at [927, 192] on button "Attributes" at bounding box center [1042, 204] width 579 height 29
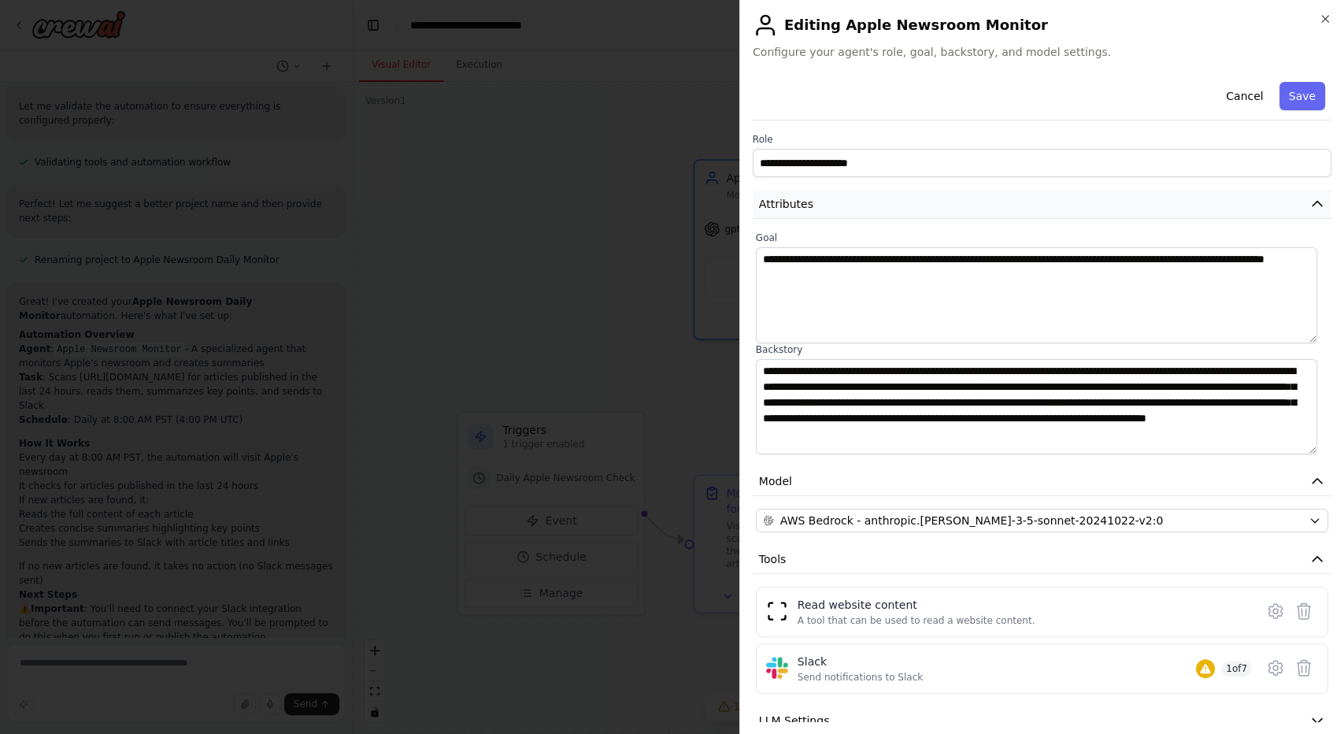
click at [927, 194] on button "Attributes" at bounding box center [1042, 204] width 579 height 29
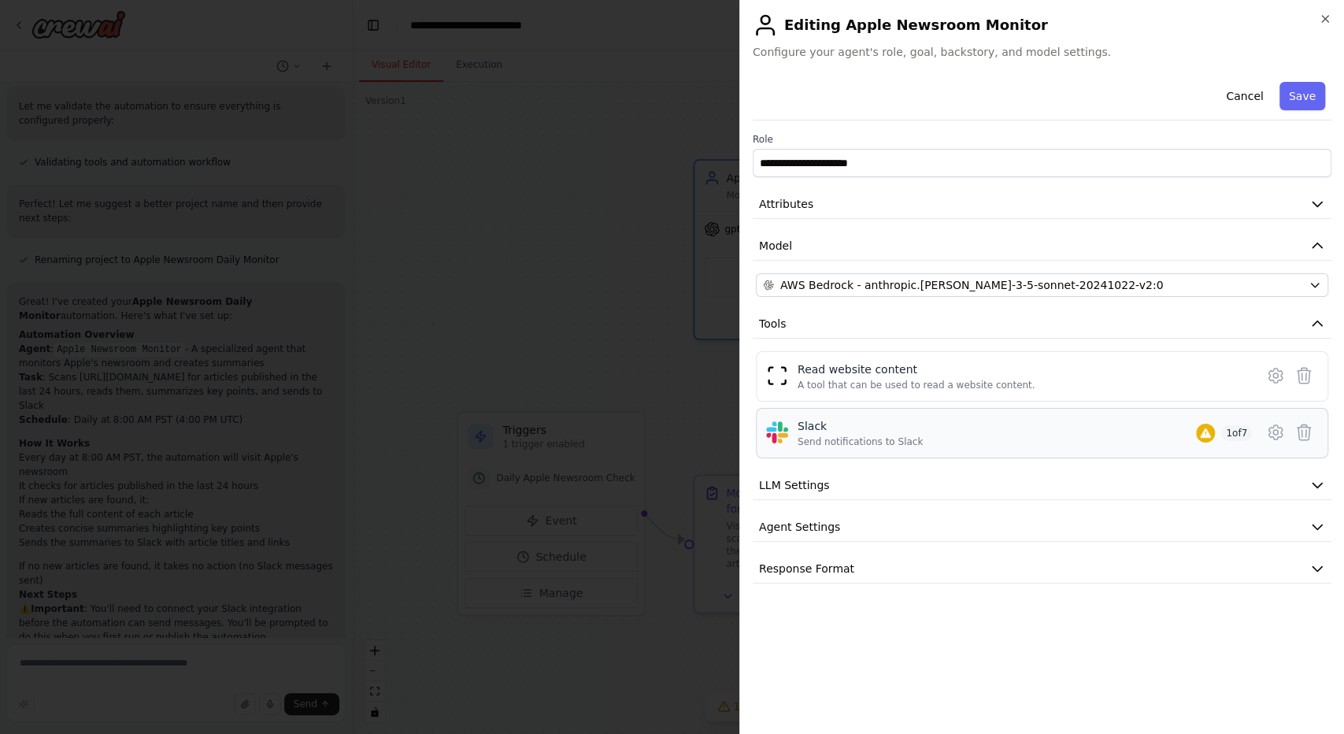
click at [971, 418] on div "Slack Send notifications to Slack 1 of 7" at bounding box center [1024, 433] width 454 height 30
click at [1260, 471] on button "LLM Settings" at bounding box center [1042, 485] width 579 height 29
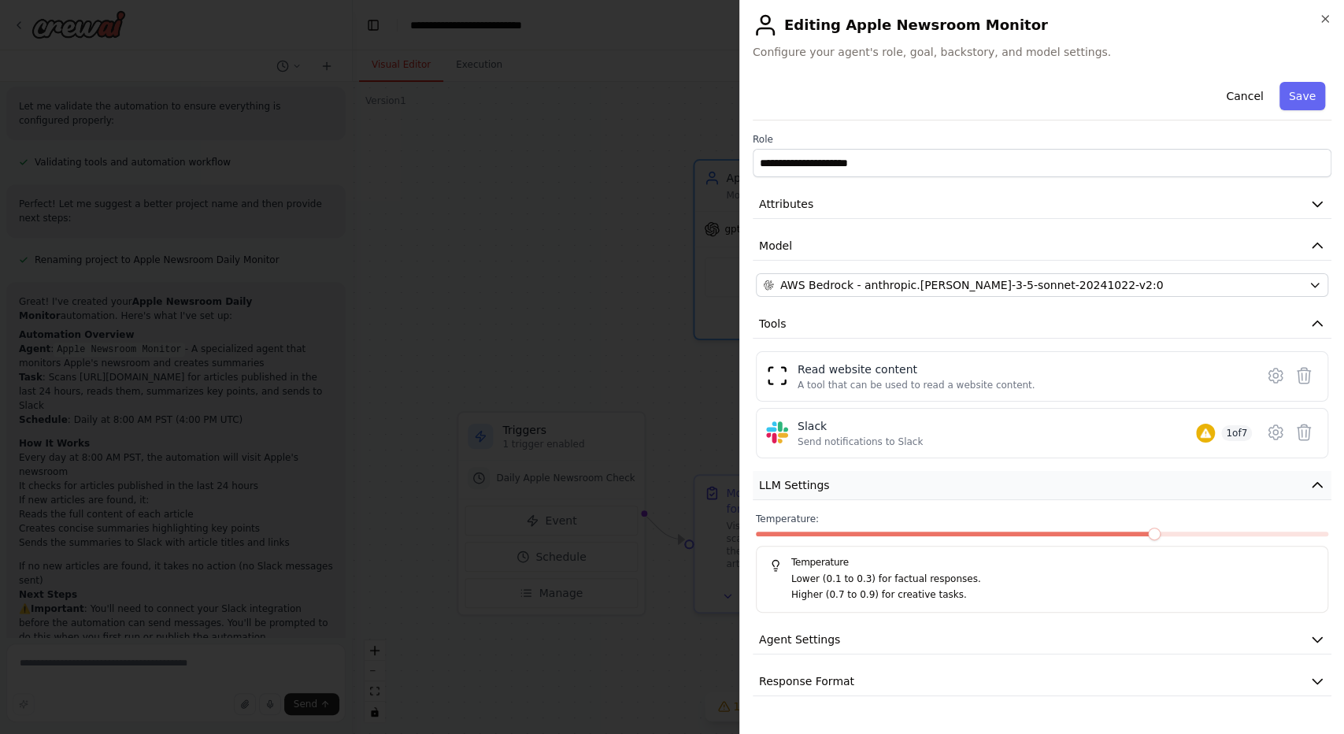
click at [1217, 471] on button "LLM Settings" at bounding box center [1042, 485] width 579 height 29
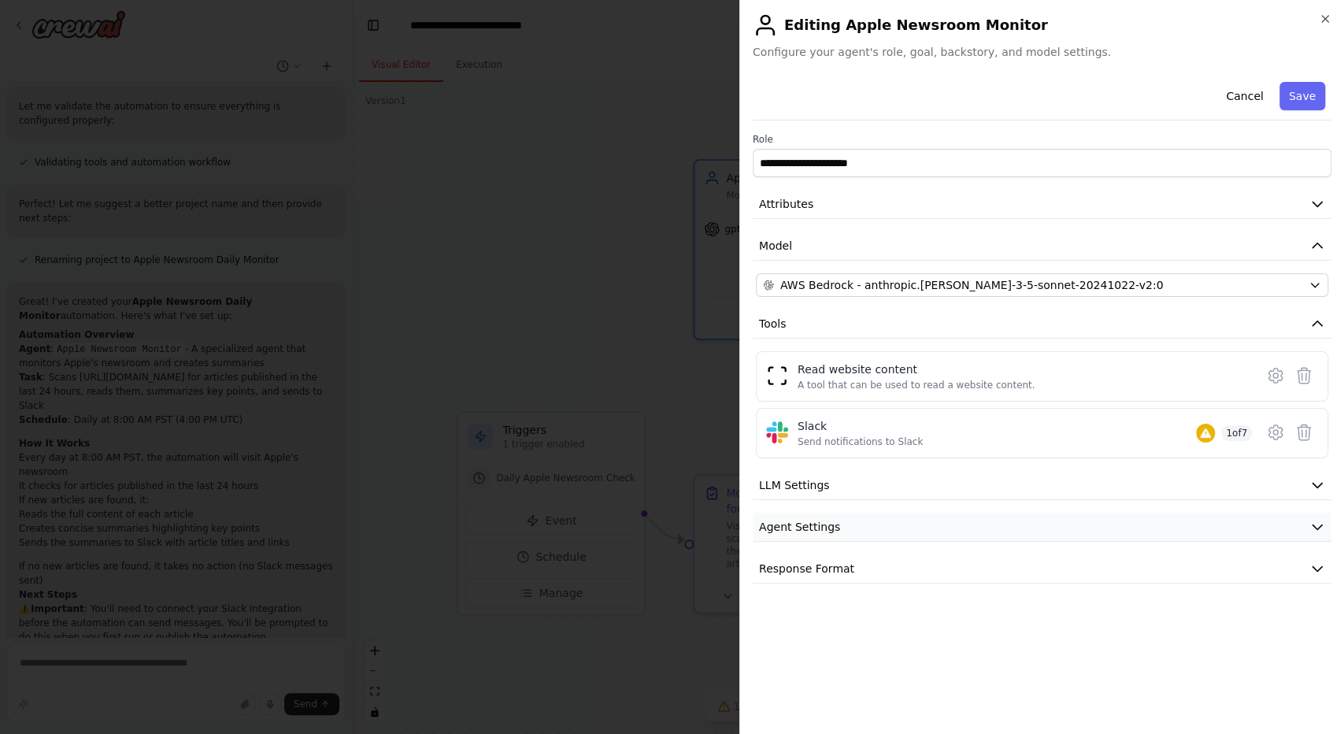
click at [1165, 512] on button "Agent Settings" at bounding box center [1042, 526] width 579 height 29
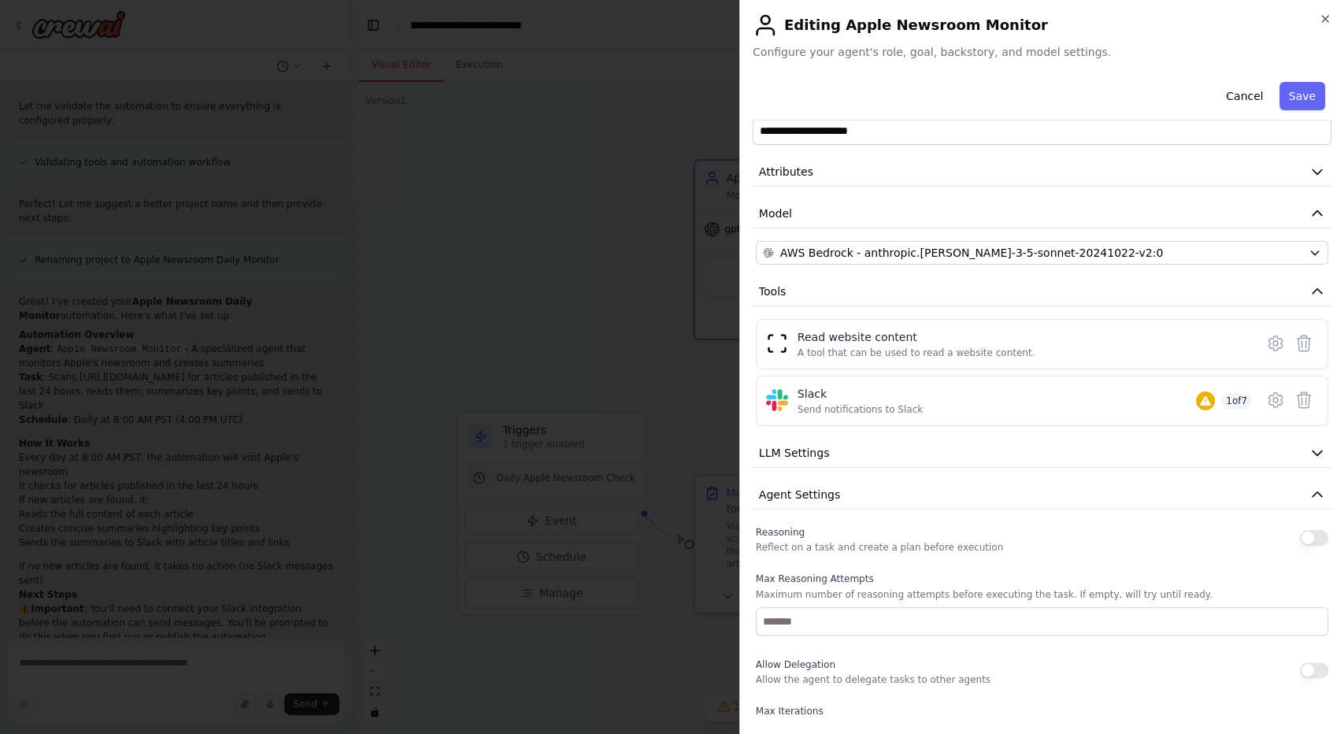
scroll to position [29, 0]
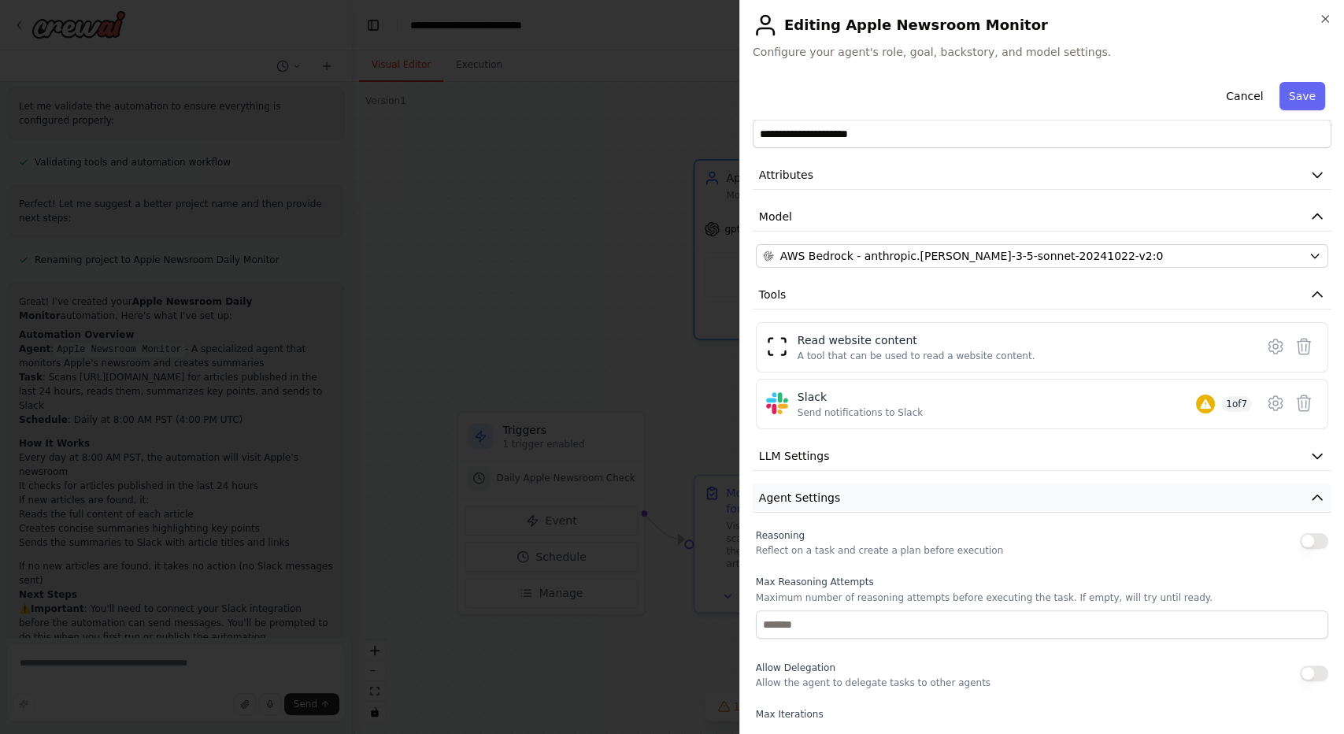
click at [936, 483] on button "Agent Settings" at bounding box center [1042, 497] width 579 height 29
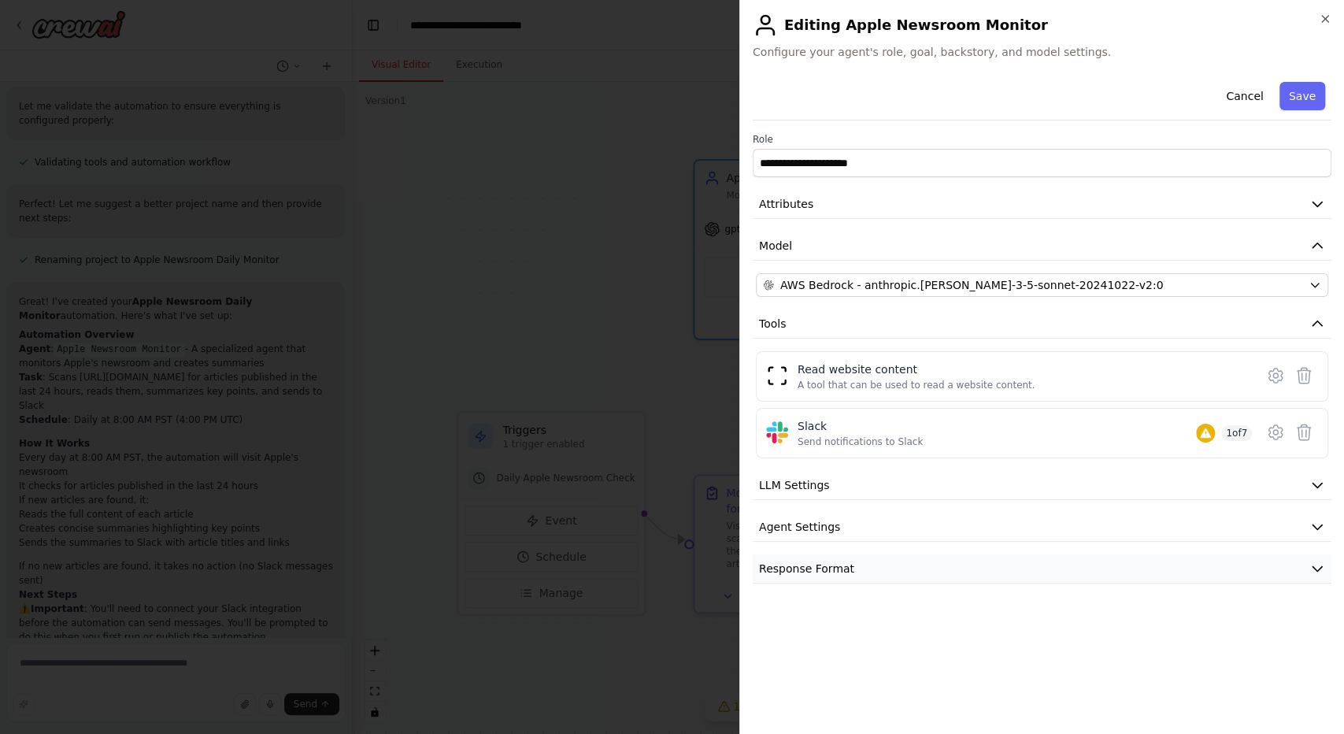
click at [946, 554] on button "Response Format" at bounding box center [1042, 568] width 579 height 29
click at [925, 554] on button "Response Format" at bounding box center [1042, 568] width 579 height 29
click at [1312, 84] on button "Save" at bounding box center [1302, 96] width 46 height 28
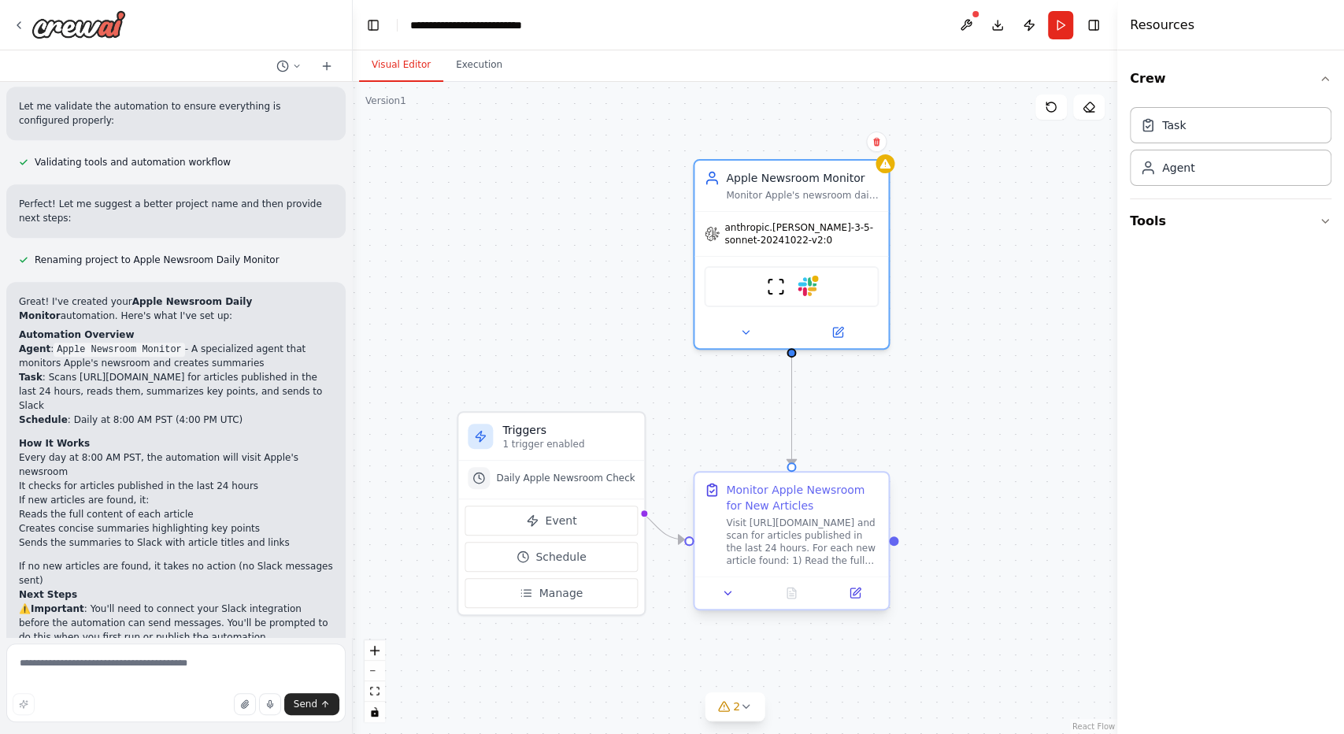
click at [804, 523] on div "Visit https://www.apple.com/newsroom/ and scan for articles published in the la…" at bounding box center [802, 541] width 153 height 50
